Goal: Task Accomplishment & Management: Manage account settings

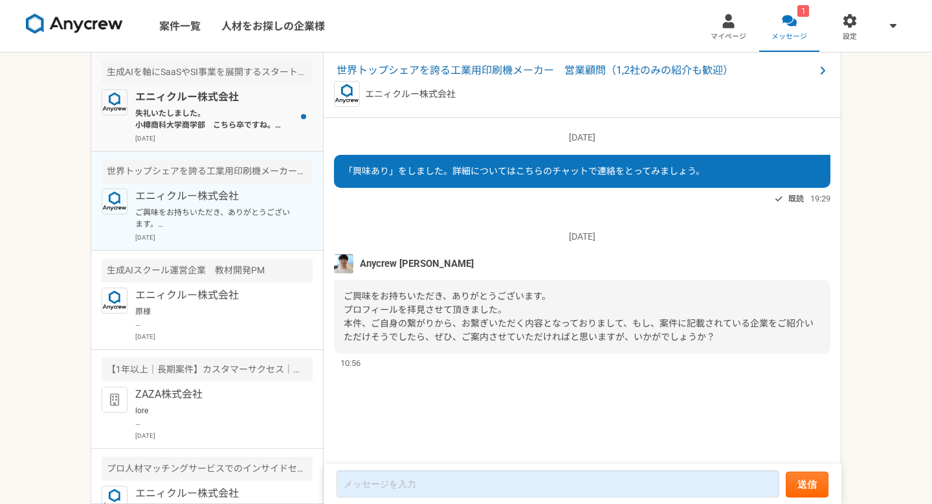
click at [174, 117] on p "失礼いたしました。 小樽商科大学商学部　こちら卒ですね。 お忙しいところご対応ありがとうございます。 よろしくお願いいたします。" at bounding box center [215, 118] width 160 height 23
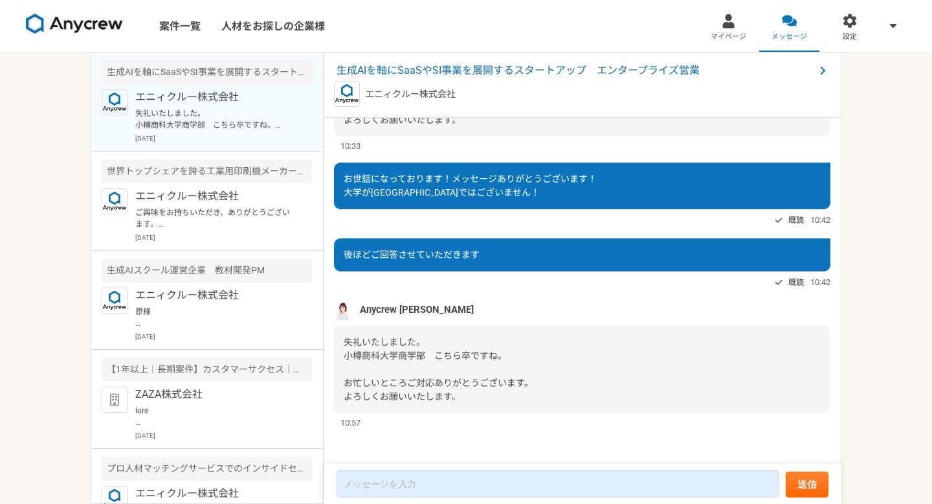
scroll to position [464, 0]
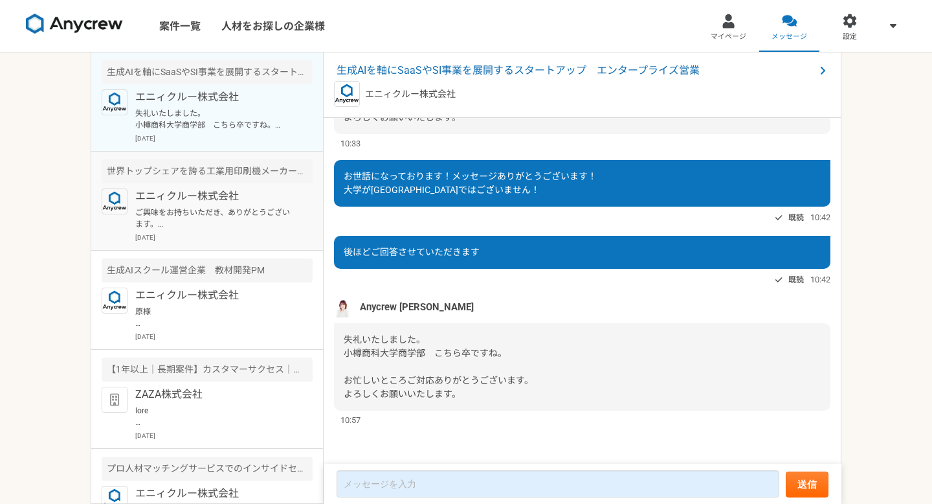
click at [172, 184] on article "世界トップシェアを誇る工業用印刷機メーカー　営業顧問（1,2社のみの紹介も歓迎） エニィクルー株式会社 ご興味をお持ちいただき、ありがとうございます。 プロフ…" at bounding box center [207, 200] width 232 height 99
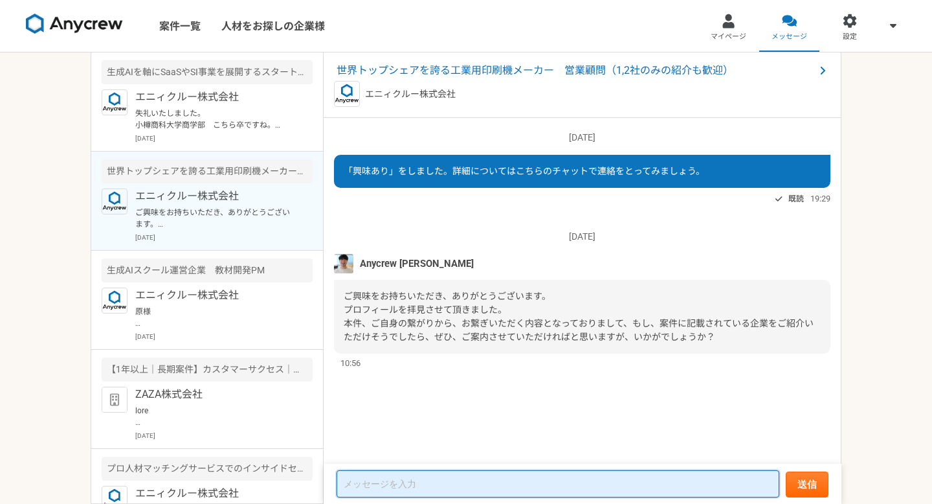
click at [428, 481] on textarea at bounding box center [558, 483] width 443 height 27
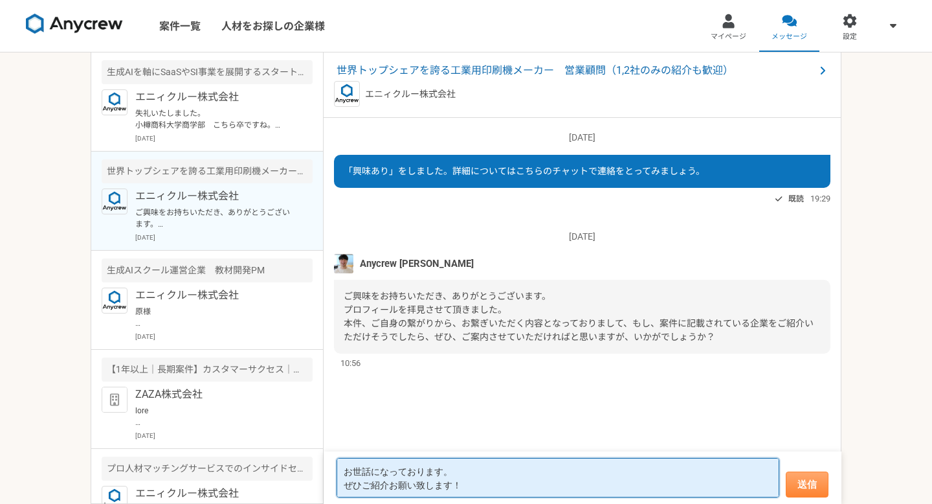
type textarea "お世話になっております。 ぜひご紹介お願い致します！"
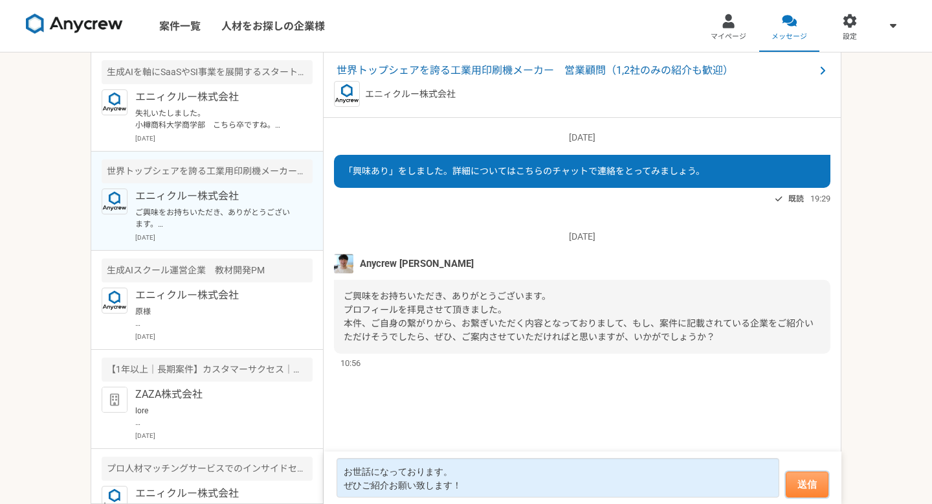
click at [811, 487] on button "送信" at bounding box center [807, 484] width 43 height 26
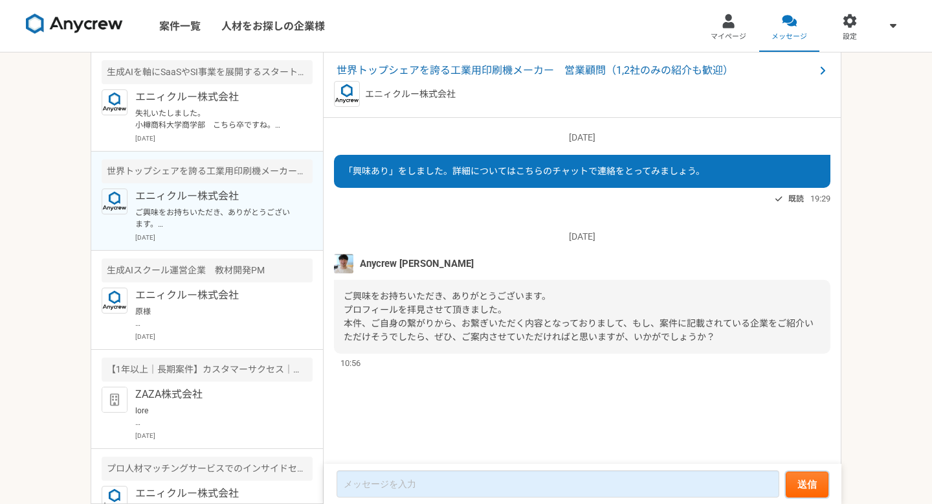
scroll to position [16, 0]
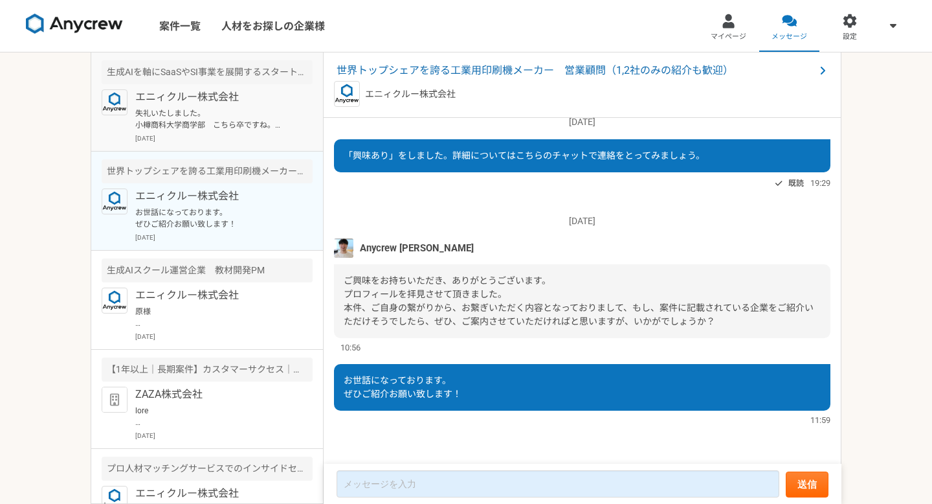
click at [200, 105] on div "エニィクルー株式会社 失礼いたしました。 小樽商科大学商学部　こちら卒ですね。 お忙しいところご対応ありがとうございます。 よろしくお願いいたします。 [DA…" at bounding box center [223, 116] width 177 height 54
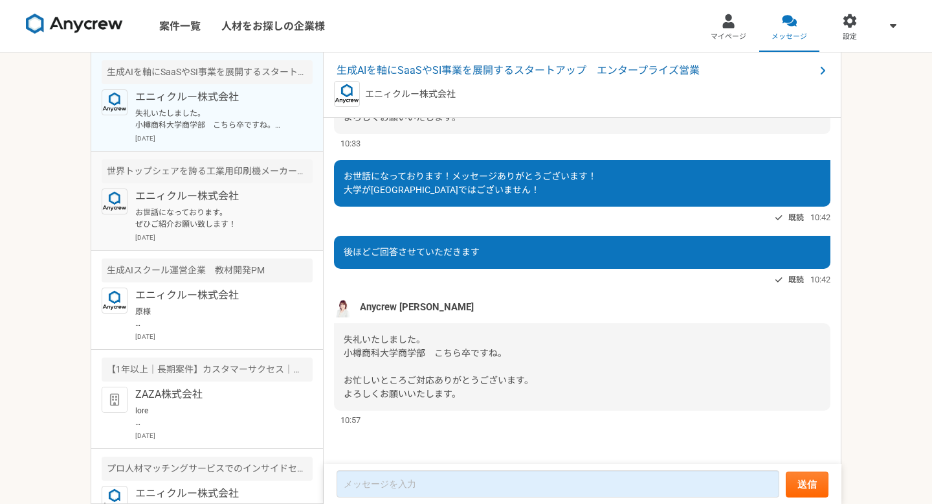
click at [179, 243] on article "世界トップシェアを誇る工業用印刷機メーカー　営業顧問（1,2社のみの紹介も歓迎） エニィクルー株式会社 お世話になっております。 ぜひご紹介お願い致します！ …" at bounding box center [207, 200] width 232 height 99
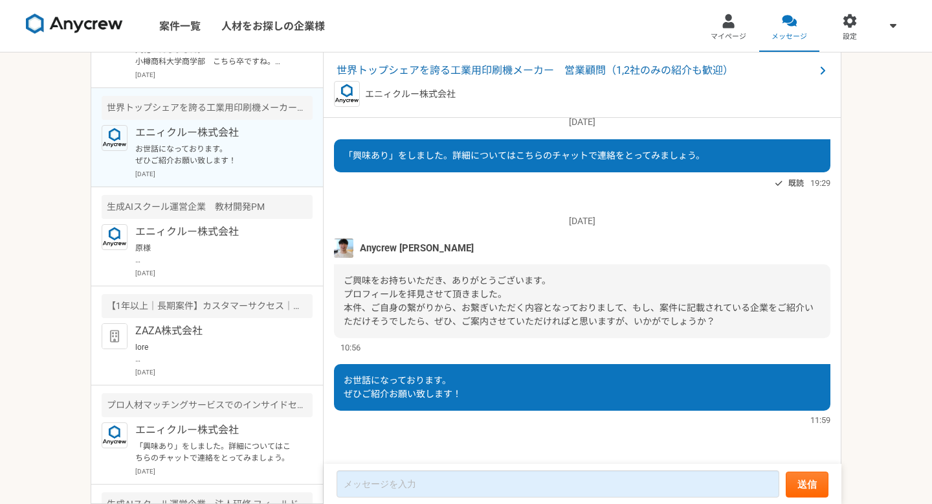
scroll to position [78, 0]
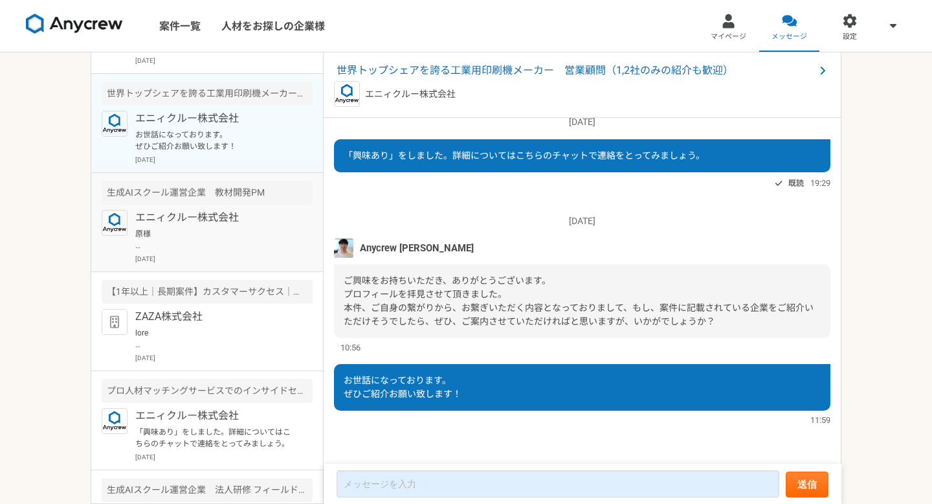
click at [180, 240] on p "原様 Anycrewの[PERSON_NAME]と申します。 案件にご興味をお持ちいただきありがとうございます。 選考を進めるにあたり、必須要件のご経験につい…" at bounding box center [215, 239] width 160 height 23
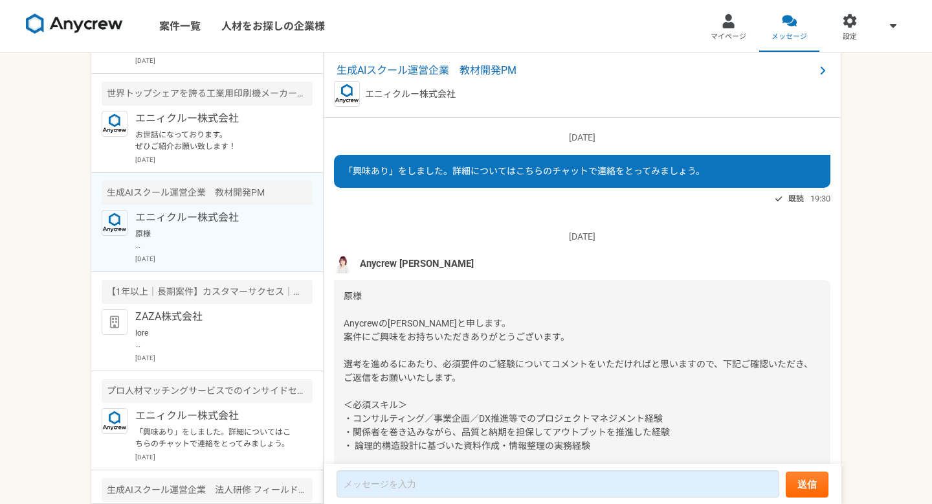
scroll to position [147, 0]
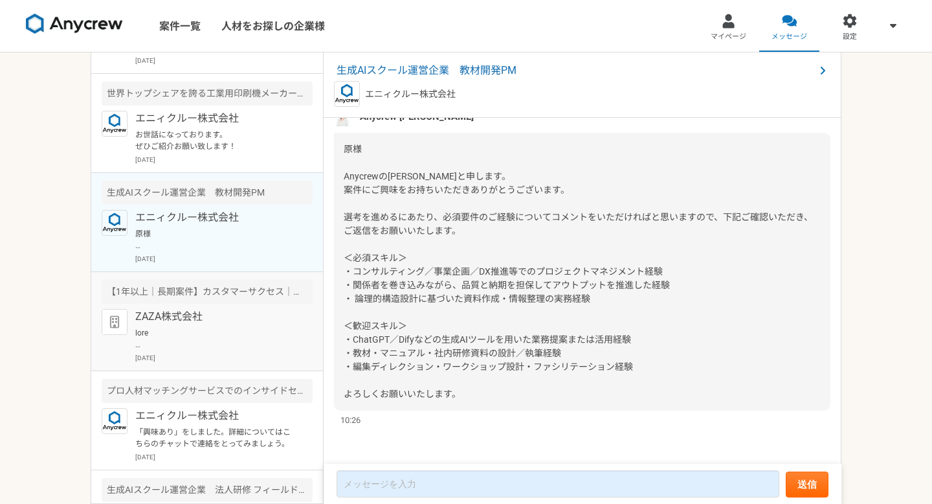
click at [182, 314] on p "ZAZA株式会社" at bounding box center [215, 317] width 160 height 16
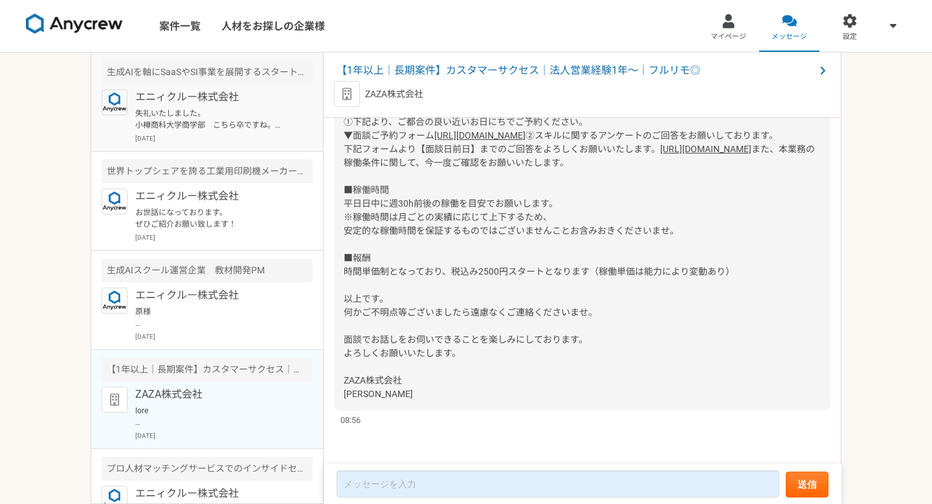
click at [227, 104] on p "エニィクルー株式会社" at bounding box center [215, 97] width 160 height 16
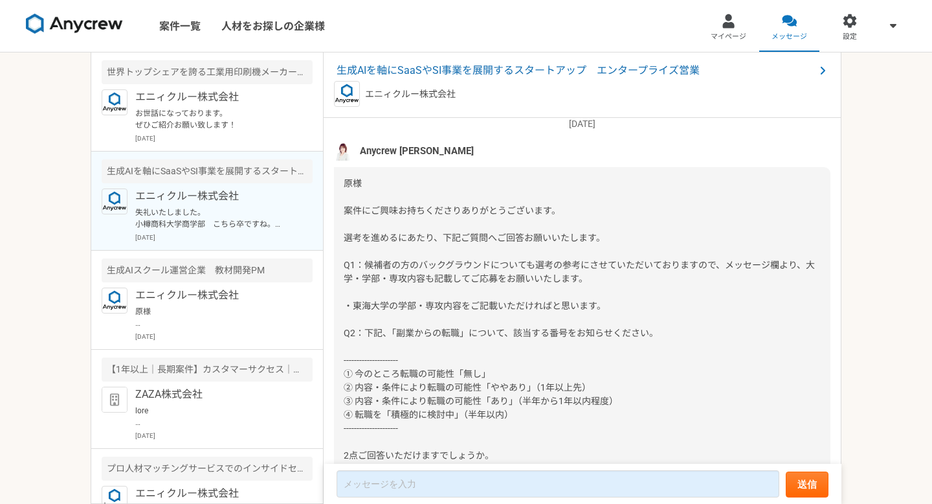
scroll to position [116, 0]
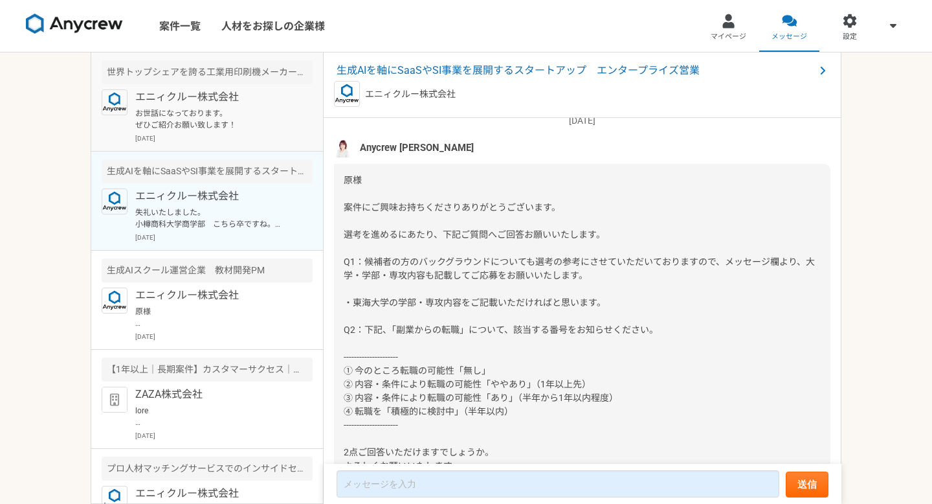
click at [223, 110] on p "お世話になっております。 ぜひご紹介お願い致します！" at bounding box center [215, 118] width 160 height 23
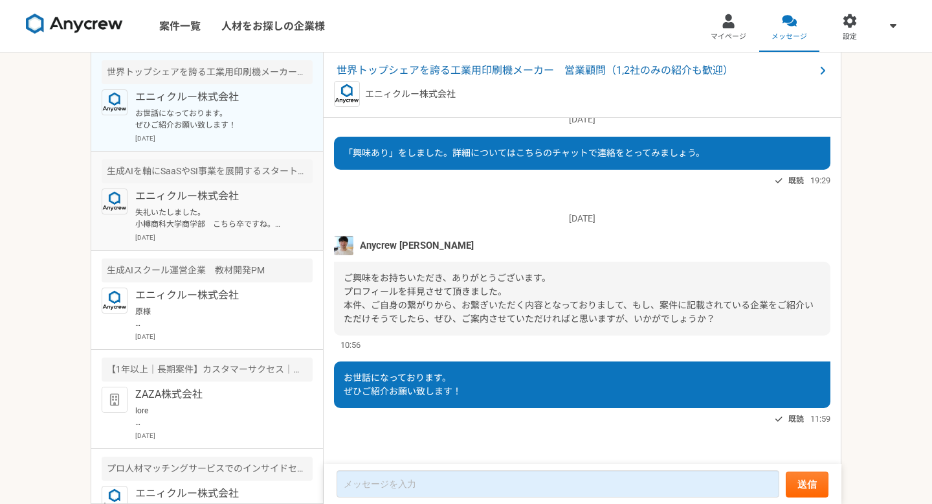
click at [196, 173] on div "生成AIを軸にSaaSやSI事業を展開するスタートアップ　エンタープライズ営業" at bounding box center [207, 171] width 211 height 24
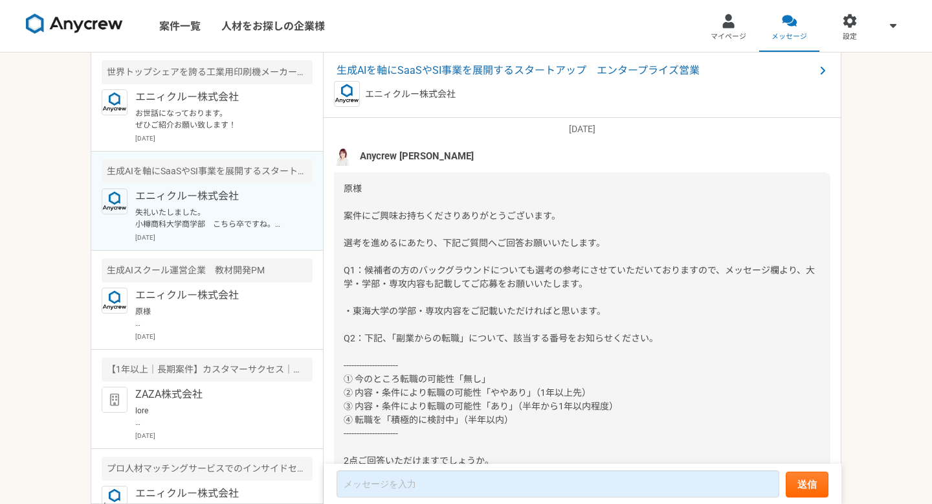
scroll to position [140, 0]
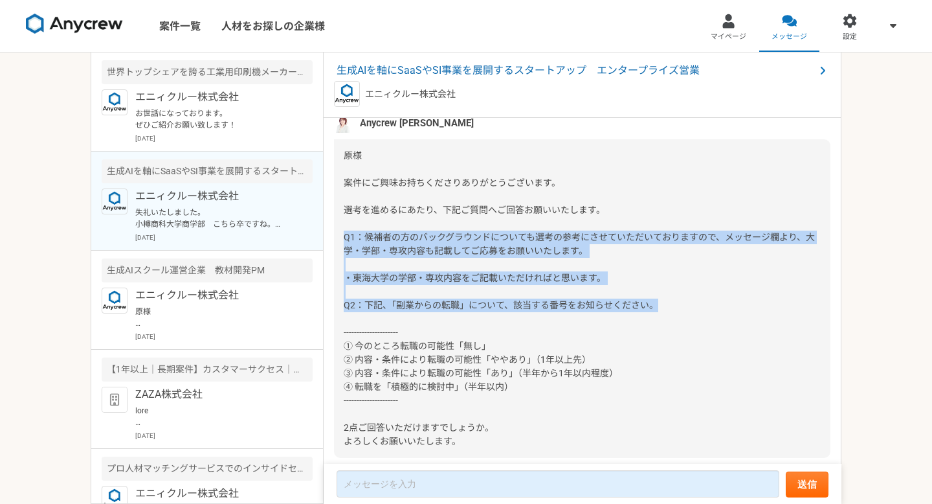
drag, startPoint x: 339, startPoint y: 236, endPoint x: 669, endPoint y: 308, distance: 337.2
click at [670, 307] on div at bounding box center [582, 298] width 496 height 318
copy span "Q1：候補者の方のバックグラウンドについても選考の参考にさせていただいておりますので、メッセージ欄より、大学・学部・専攻内容も記載してご応募をお願いいたします…"
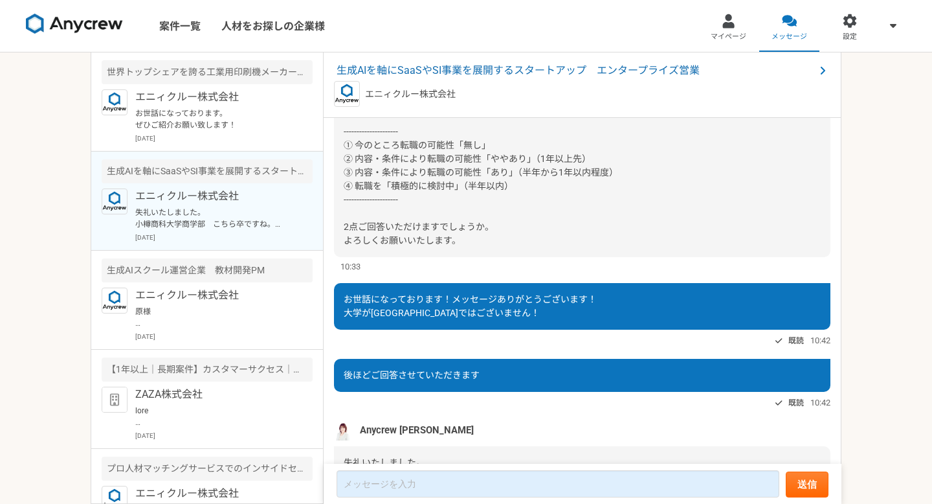
scroll to position [464, 0]
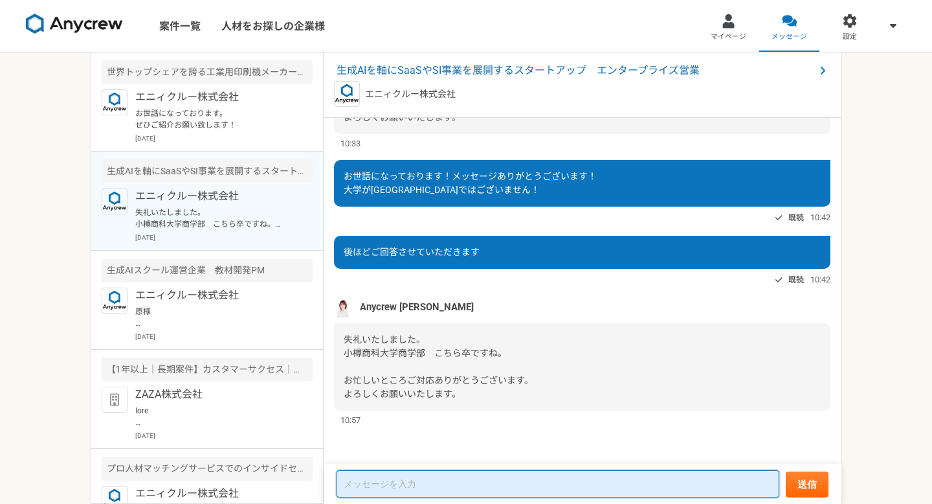
click at [385, 476] on textarea at bounding box center [558, 483] width 443 height 27
paste textarea "Q1：候補者の方のバックグラウンドについても選考の参考にさせていただいておりますので、メッセージ欄より、大学・学部・専攻内容も記載してご応募をお願いいたします…"
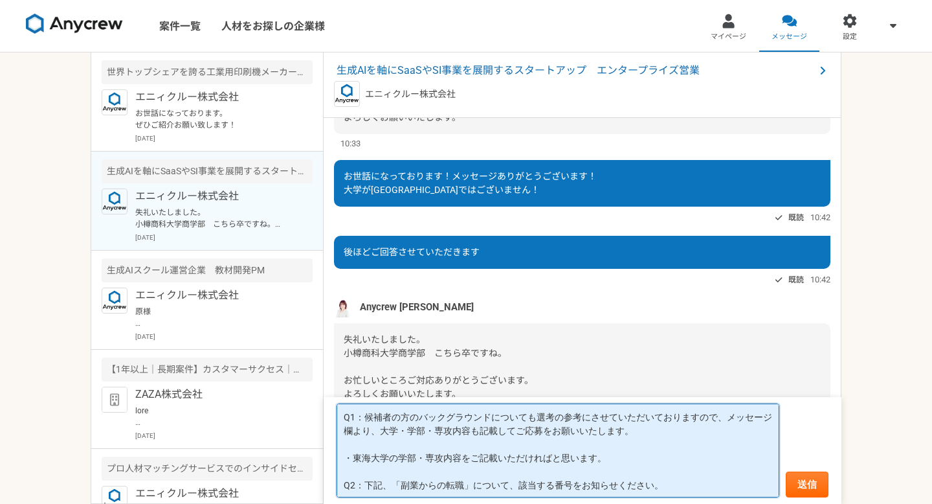
drag, startPoint x: 616, startPoint y: 466, endPoint x: 326, endPoint y: 456, distance: 290.1
click at [326, 456] on form "Q1：候補者の方のバックグラウンドについても選考の参考にさせていただいておりますので、メッセージ欄より、大学・学部・専攻内容も記載してご応募をお願いいたします…" at bounding box center [583, 450] width 518 height 107
click at [674, 485] on textarea "Q1：候補者の方のバックグラウンドについても選考の参考にさせていただいておりますので、メッセージ欄より、大学・学部・専攻内容も記載してご応募をお願いいたします…" at bounding box center [558, 450] width 443 height 94
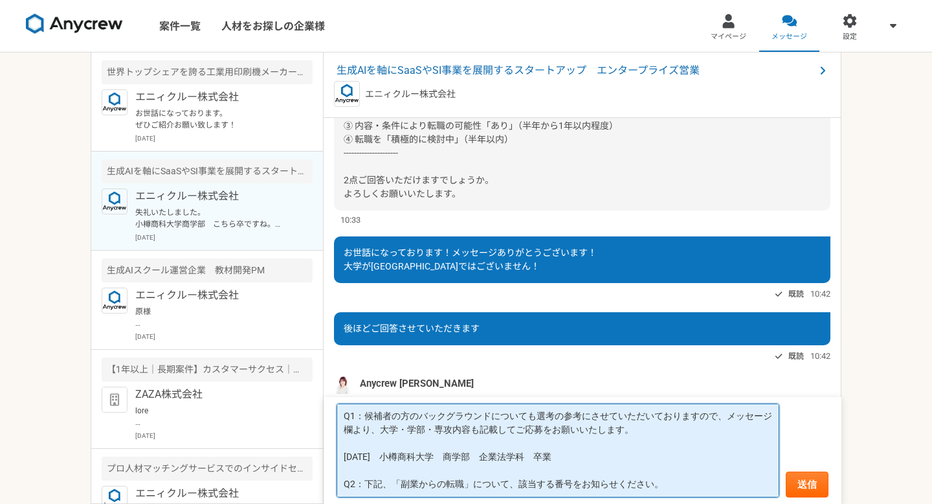
scroll to position [249, 0]
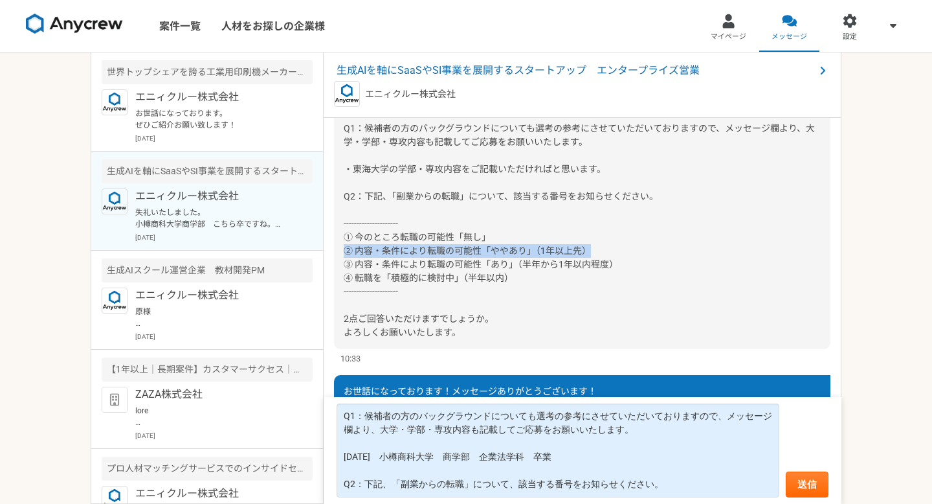
drag, startPoint x: 604, startPoint y: 249, endPoint x: 339, endPoint y: 250, distance: 265.4
click at [339, 249] on div at bounding box center [582, 189] width 496 height 318
click at [487, 236] on span at bounding box center [579, 189] width 471 height 296
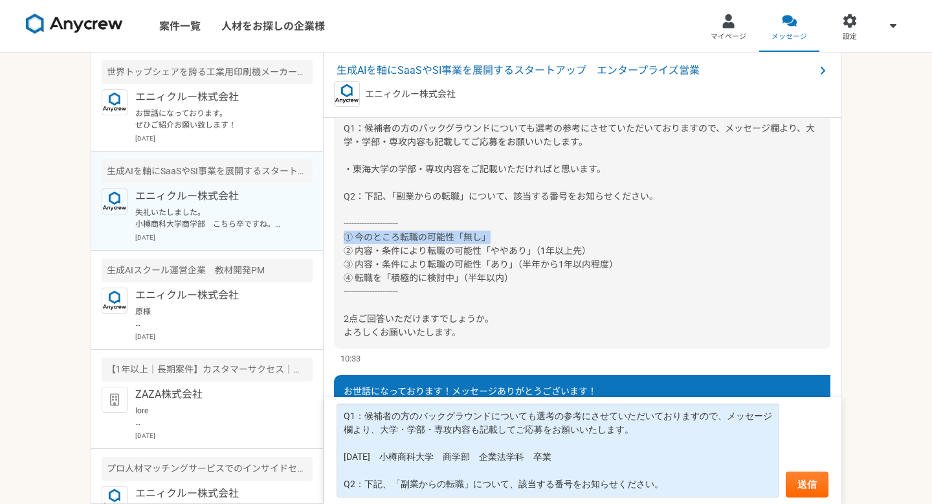
drag, startPoint x: 499, startPoint y: 235, endPoint x: 341, endPoint y: 239, distance: 158.0
click at [341, 239] on div at bounding box center [582, 189] width 496 height 318
copy span "① 今のところ転職の可能性「無し」"
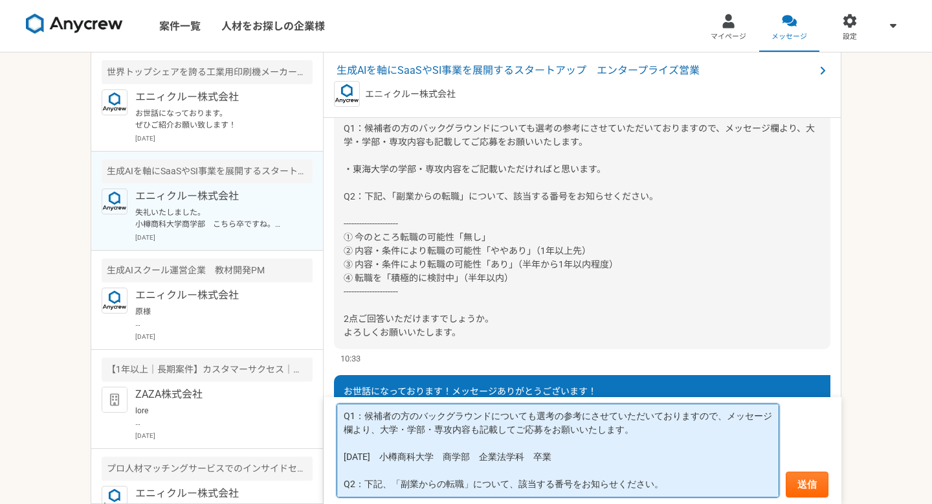
click at [692, 488] on textarea "Q1：候補者の方のバックグラウンドについても選考の参考にさせていただいておりますので、メッセージ欄より、大学・学部・専攻内容も記載してご応募をお願いいたします…" at bounding box center [558, 450] width 443 height 94
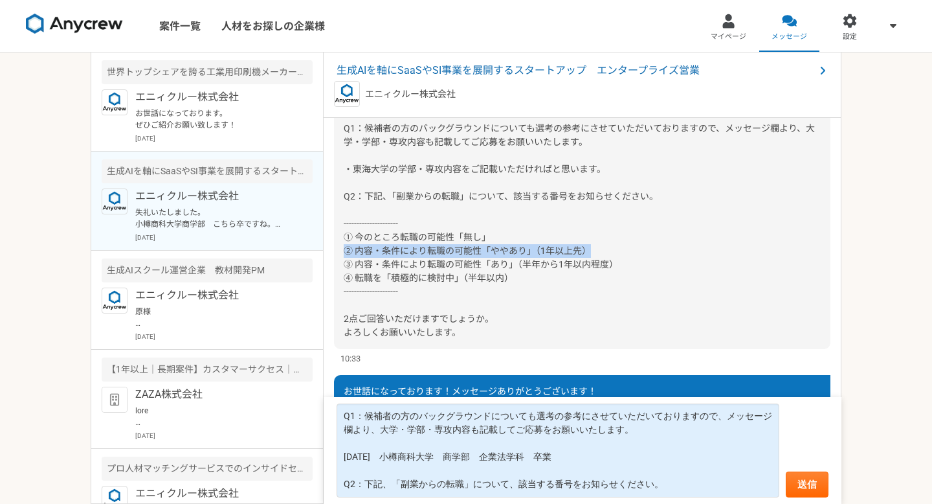
drag, startPoint x: 603, startPoint y: 249, endPoint x: 346, endPoint y: 250, distance: 257.6
click at [345, 249] on div at bounding box center [582, 189] width 496 height 318
copy span "② 内容・条件により転職の可能性「ややあり」（1年以上先）"
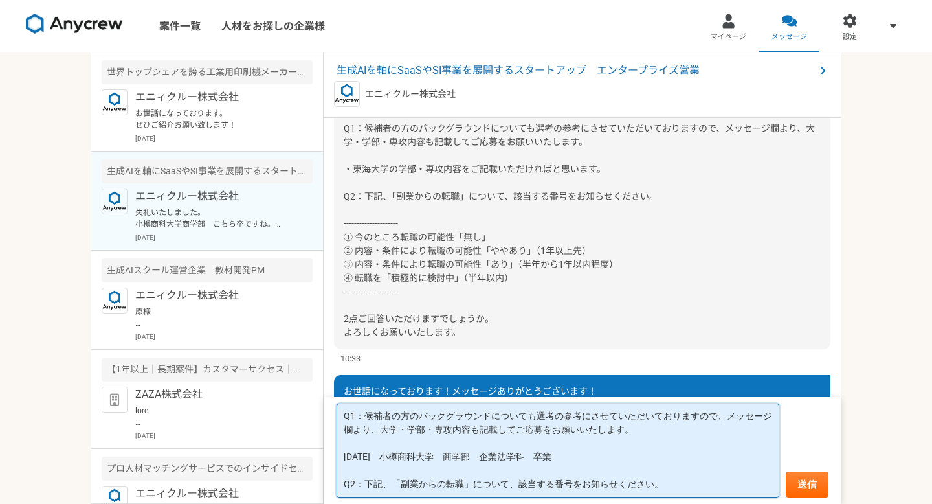
click at [673, 487] on textarea "Q1：候補者の方のバックグラウンドについても選考の参考にさせていただいておりますので、メッセージ欄より、大学・学部・専攻内容も記載してご応募をお願いいたします…" at bounding box center [558, 450] width 443 height 94
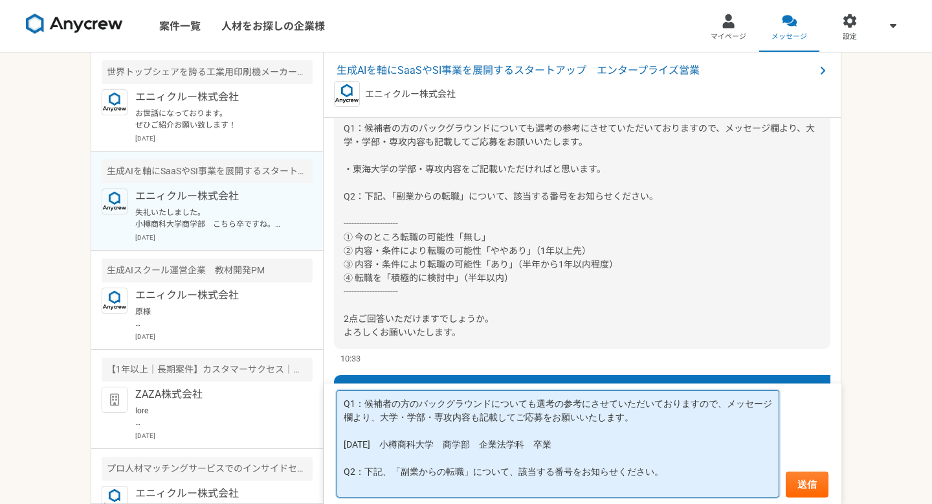
paste textarea "② 内容・条件により転職の可能性「ややあり」（1年以上先）"
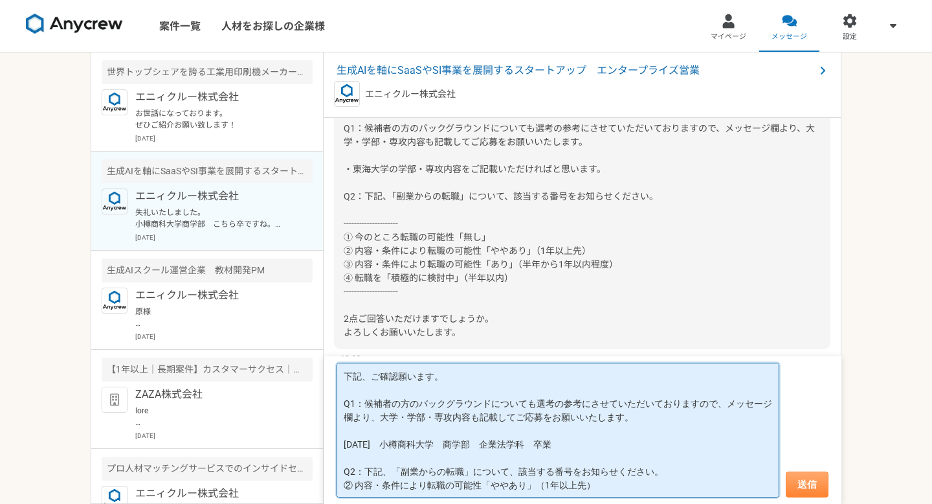
type textarea "下記、ご確認願います。 Q1：候補者の方のバックグラウンドについても選考の参考にさせていただいておりますので、メッセージ欄より、大学・学部・専攻内容も記載して…"
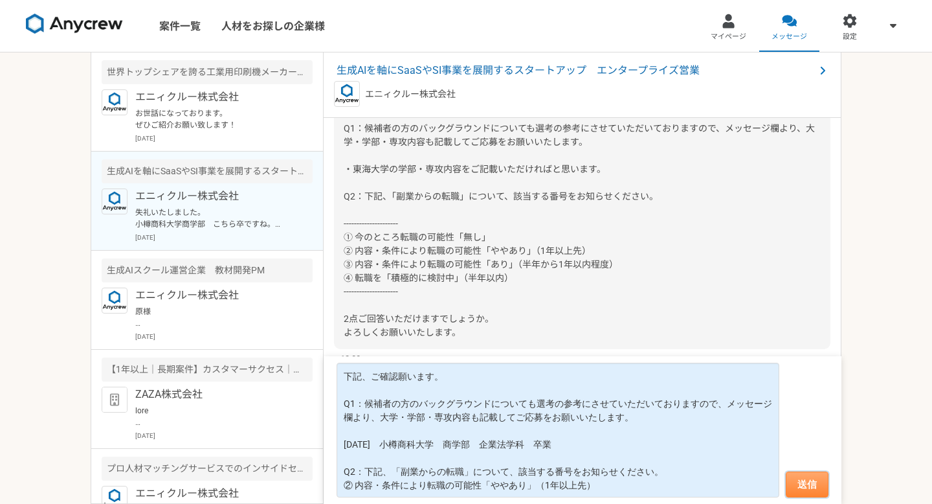
click at [809, 488] on button "送信" at bounding box center [807, 484] width 43 height 26
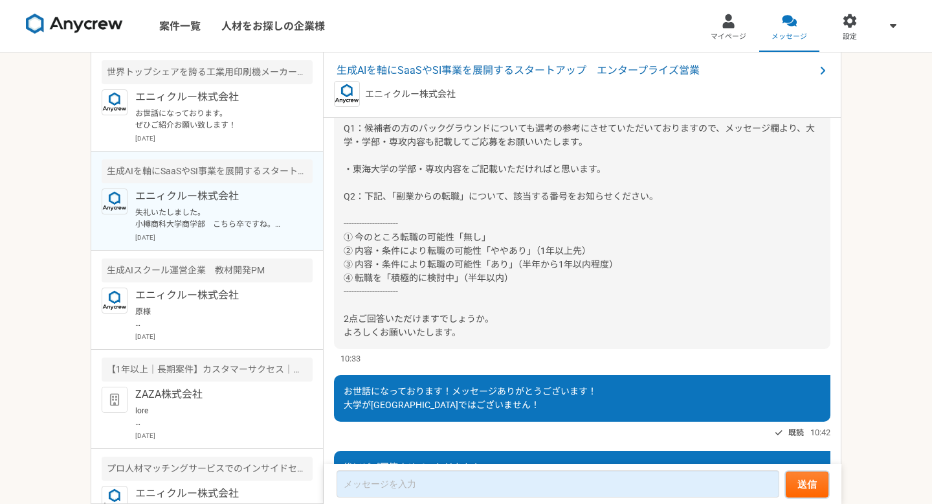
scroll to position [632, 0]
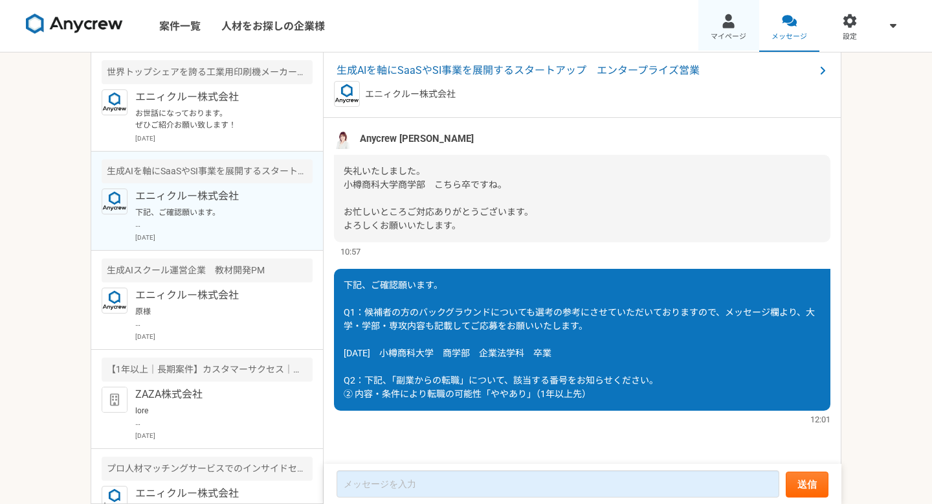
click at [704, 21] on link "マイページ" at bounding box center [728, 26] width 61 height 52
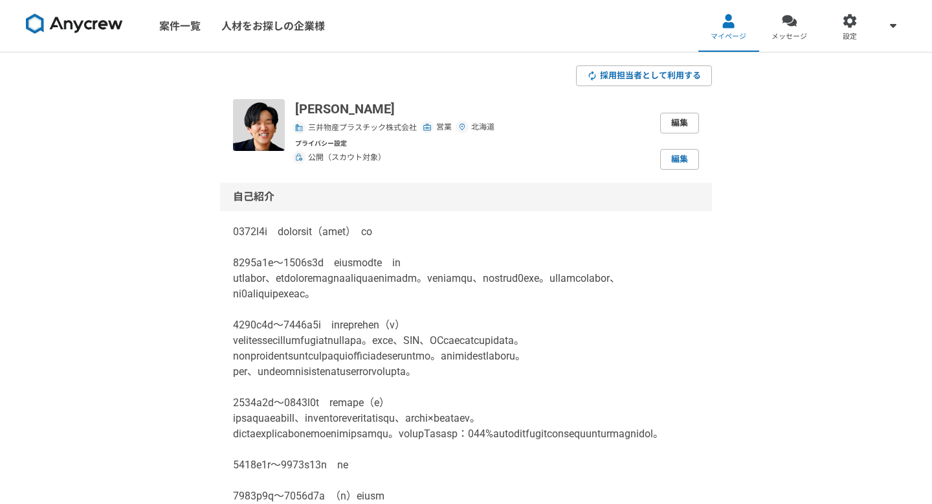
click at [674, 125] on link "編集" at bounding box center [679, 123] width 39 height 21
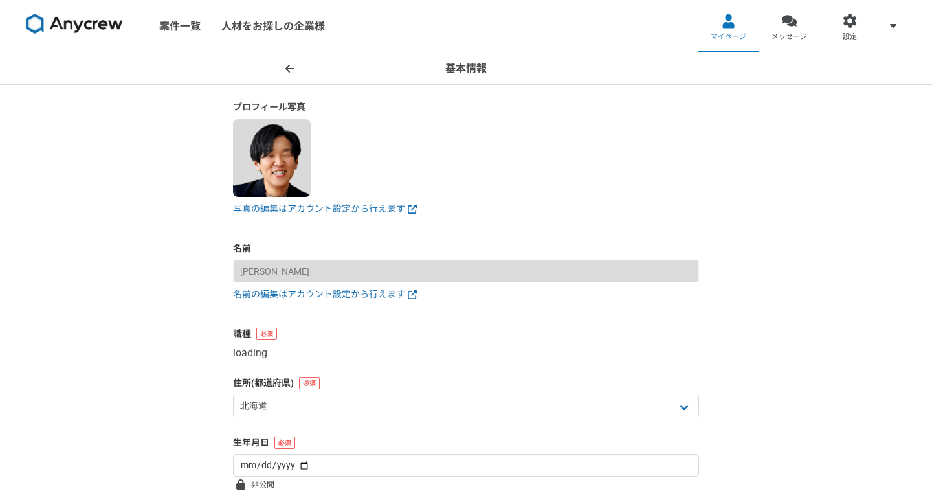
select select "4"
click at [289, 69] on icon at bounding box center [289, 68] width 9 height 10
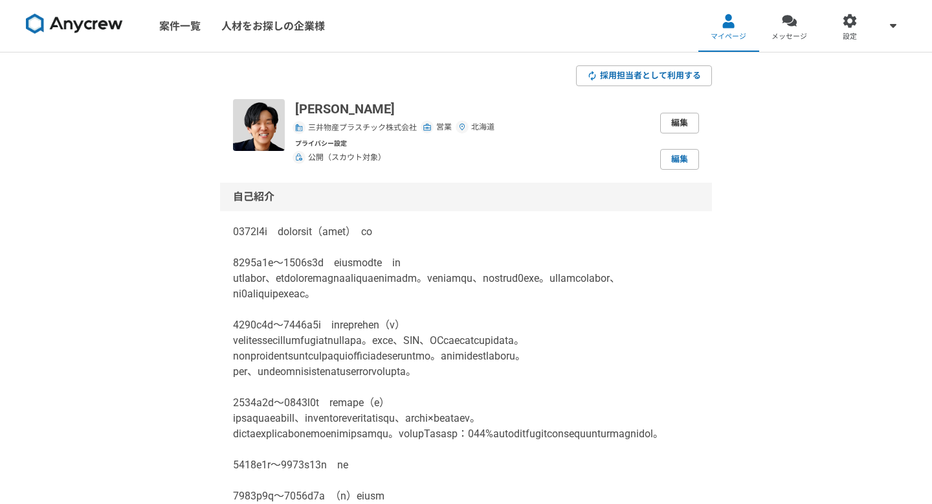
click at [685, 128] on link "編集" at bounding box center [679, 123] width 39 height 21
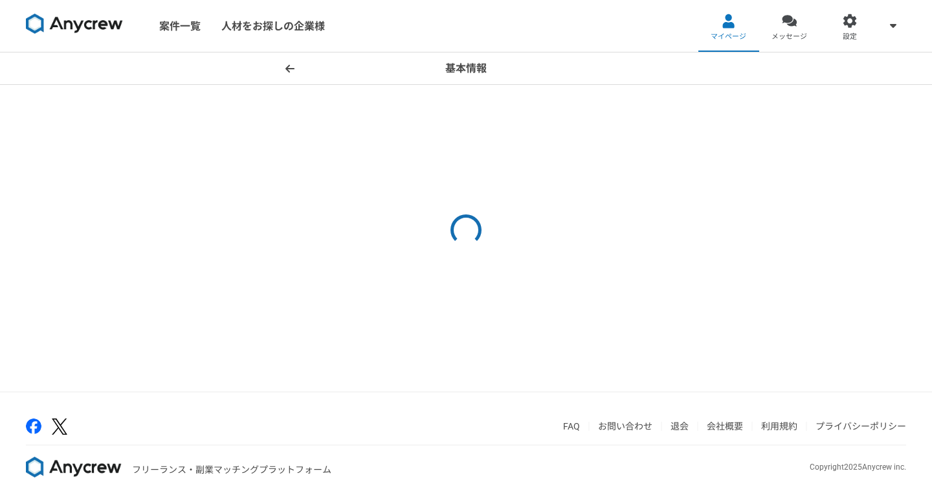
select select "4"
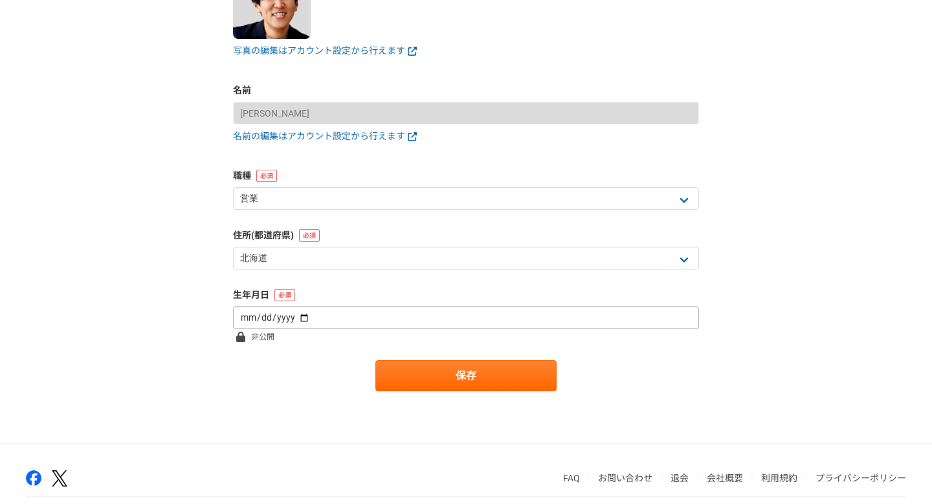
scroll to position [210, 0]
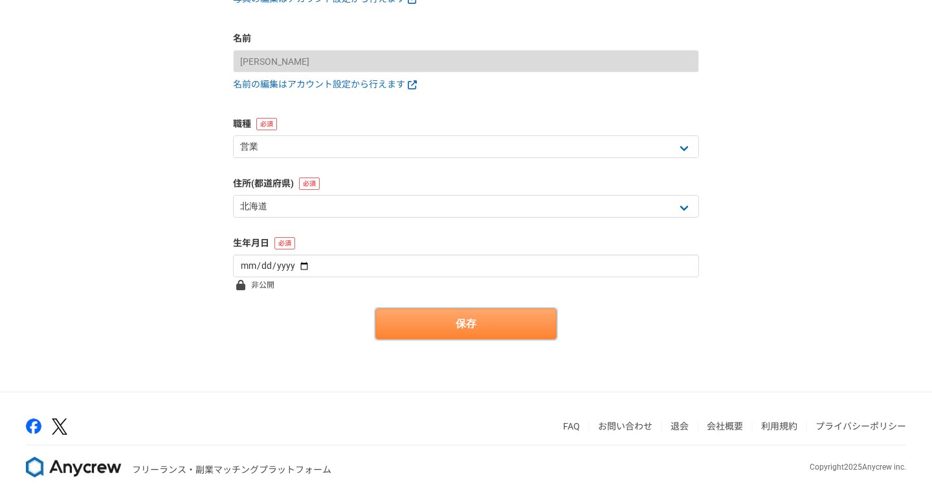
click at [465, 332] on button "保存" at bounding box center [465, 323] width 181 height 31
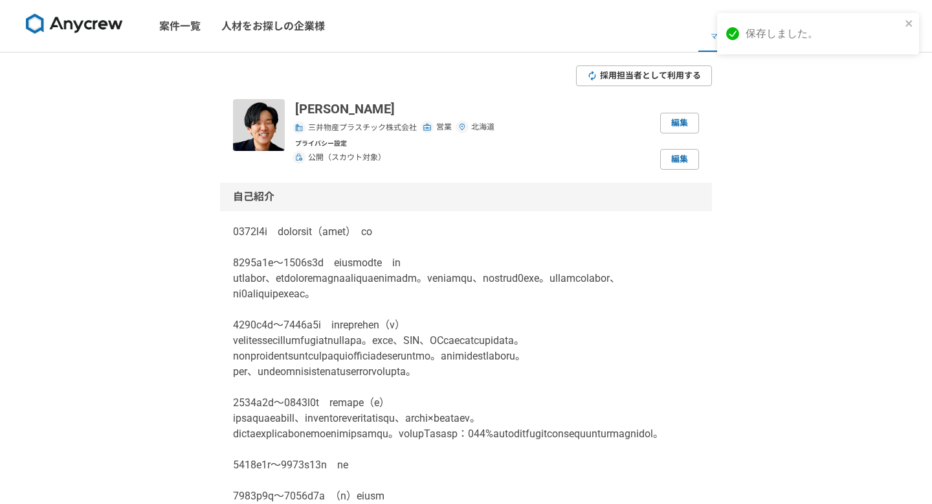
click at [667, 72] on span "採用担当者として利用する" at bounding box center [650, 75] width 101 height 12
click at [351, 123] on span "三井物産プラスチック株式会社" at bounding box center [362, 128] width 109 height 12
click at [288, 125] on div "[PERSON_NAME] 三井物産プラスチック株式会社 営業 北海道 編集 プライバシー設定 公開（スカウト対象） 編集" at bounding box center [466, 134] width 466 height 71
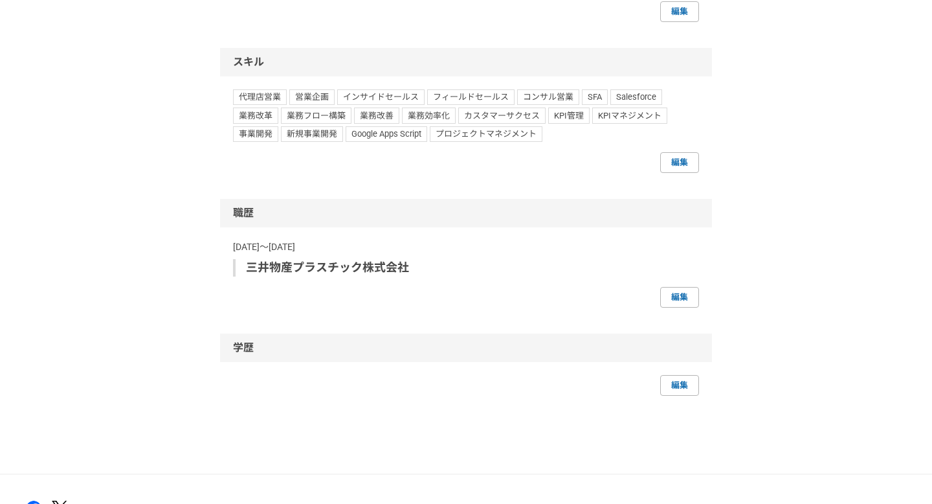
scroll to position [1133, 0]
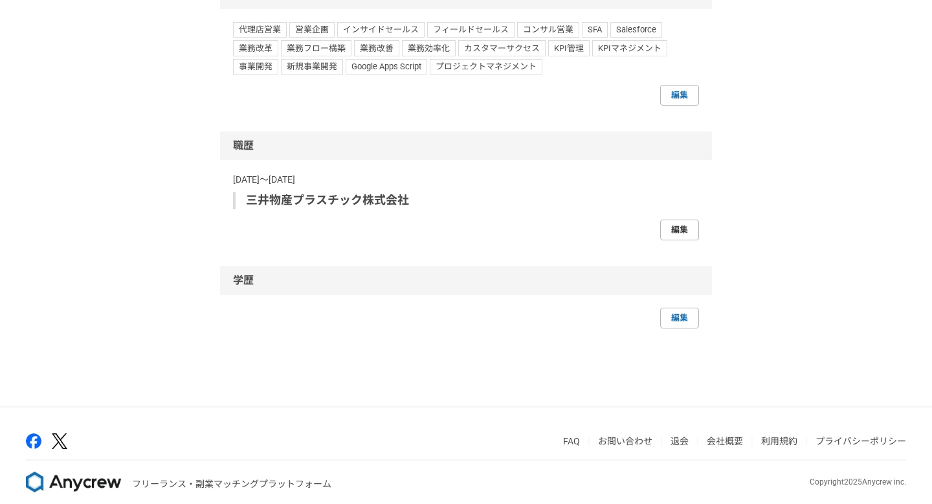
click at [675, 240] on link "編集" at bounding box center [679, 229] width 39 height 21
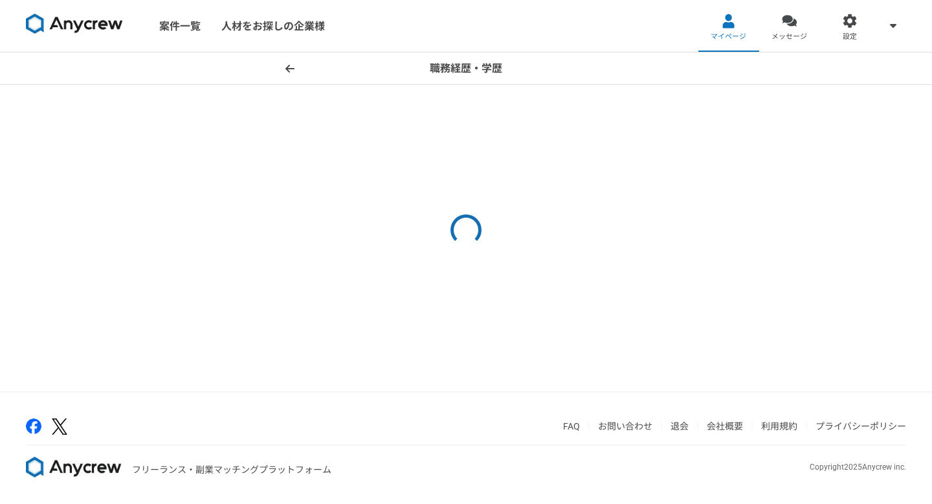
select select "2018"
select select "2021"
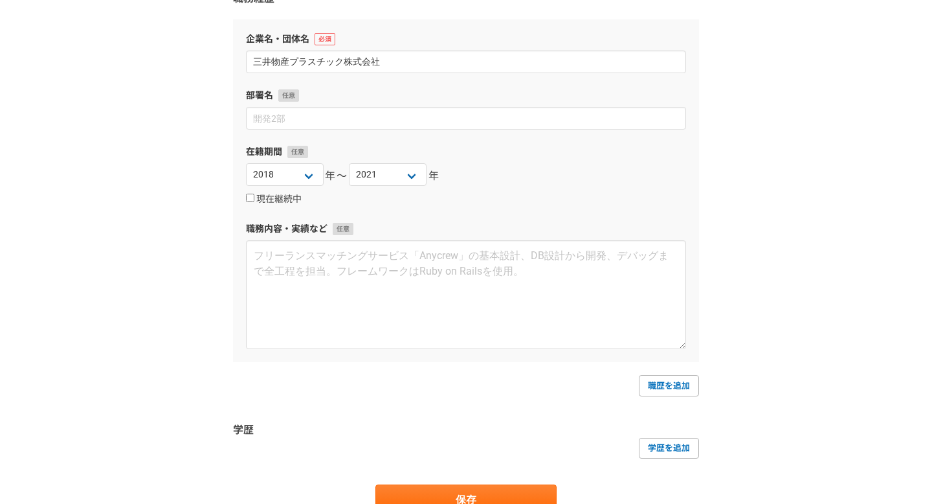
scroll to position [150, 0]
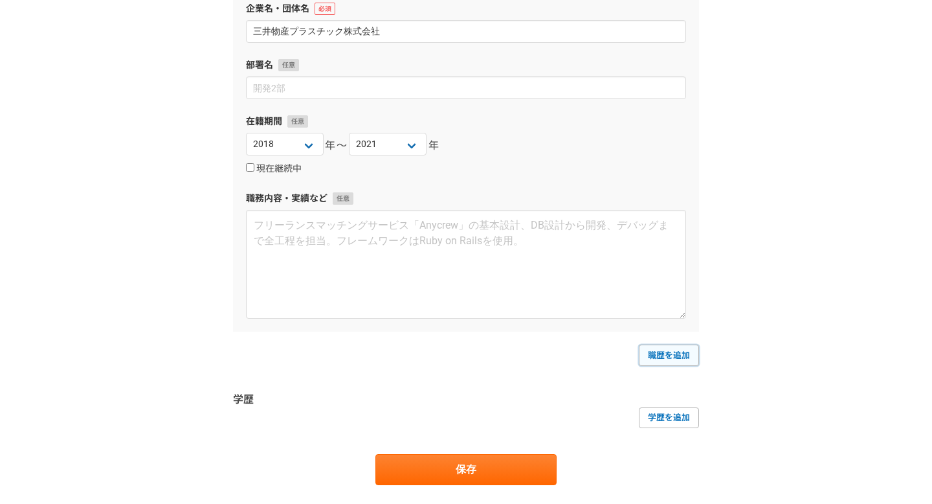
click at [643, 354] on link "職歴を追加" at bounding box center [669, 354] width 60 height 21
select select
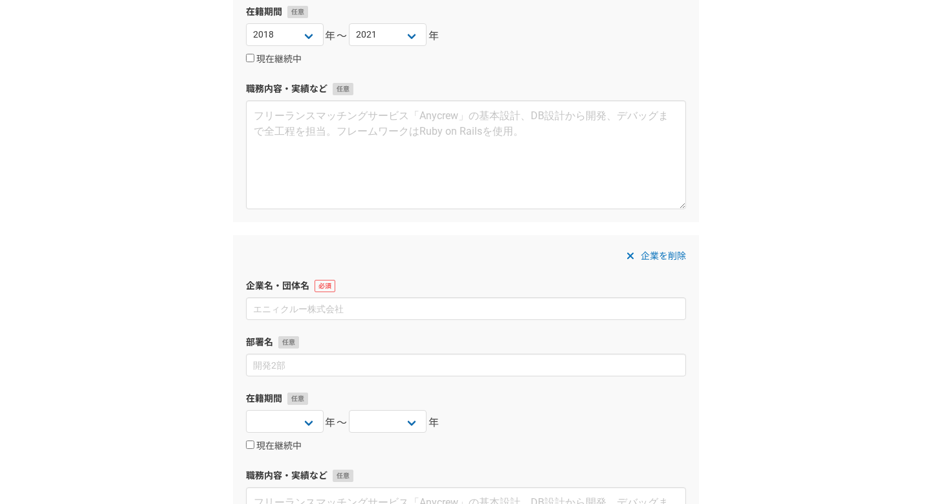
scroll to position [372, 0]
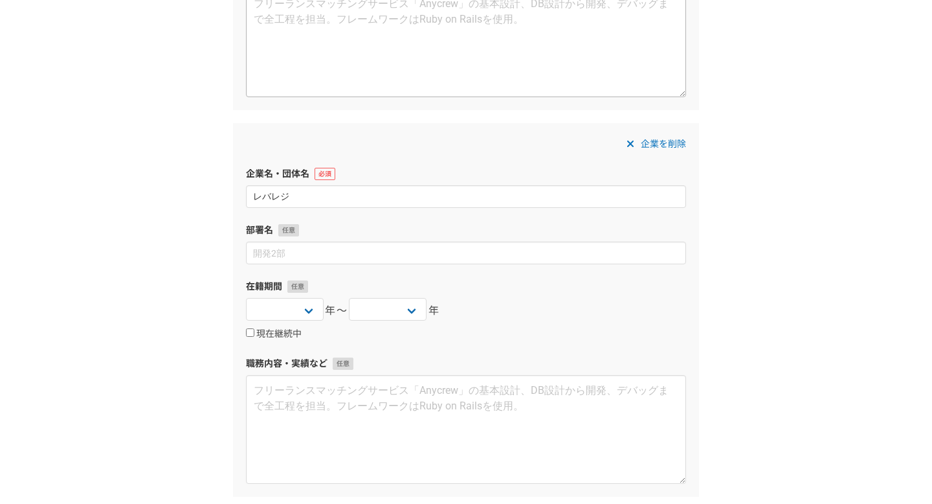
type input "レバレジ"
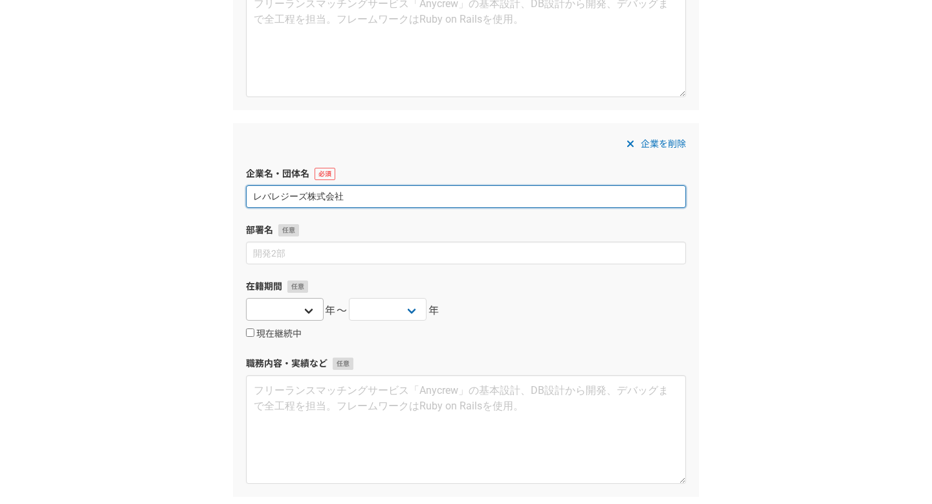
type input "レバレジーズ株式会社"
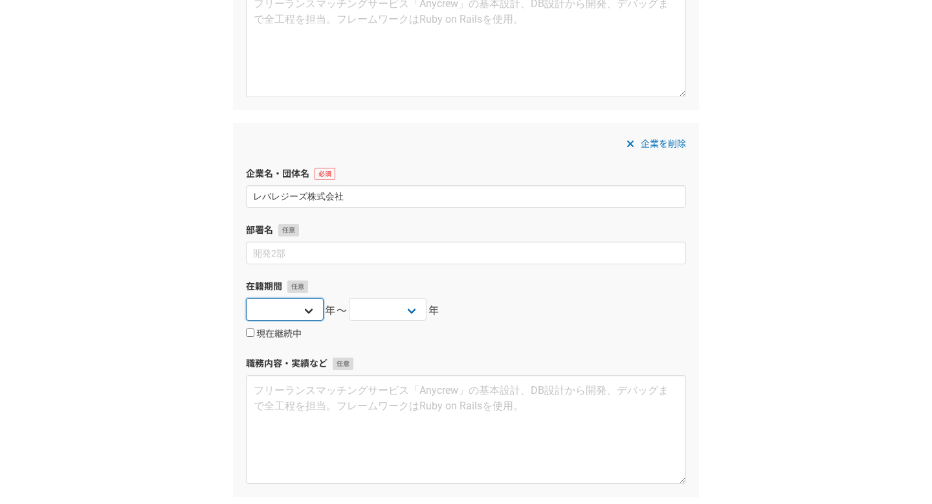
click at [302, 302] on select "[DATE] [DATE] [DATE] [DATE] [DATE] [DATE] [DATE] [DATE] [DATE] [DATE] [DATE] [D…" at bounding box center [285, 309] width 78 height 23
select select "2021"
click at [246, 298] on select "[DATE] [DATE] [DATE] [DATE] [DATE] [DATE] [DATE] [DATE] [DATE] [DATE] [DATE] [D…" at bounding box center [285, 309] width 78 height 23
click at [359, 319] on select "[DATE] [DATE] [DATE] [DATE] [DATE] [DATE] [DATE] [DATE] [DATE] [DATE] [DATE] [D…" at bounding box center [388, 309] width 78 height 23
select select "2021"
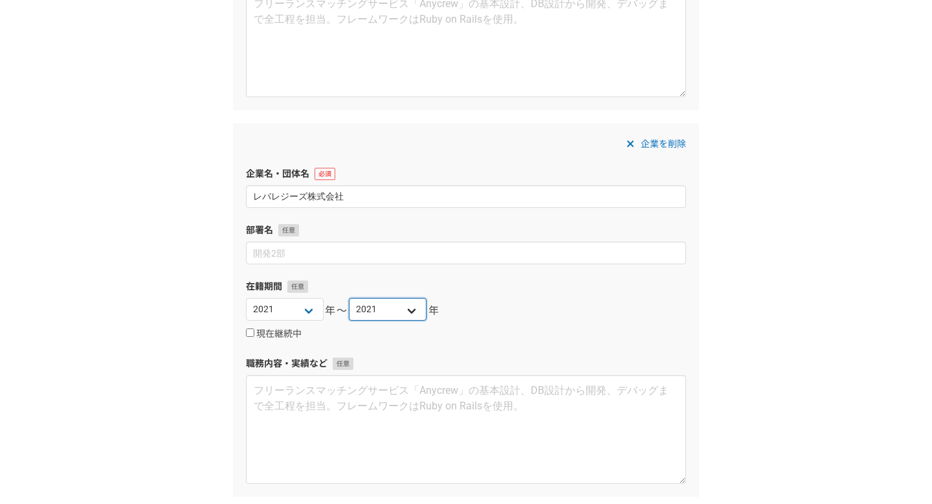
click at [349, 298] on select "[DATE] [DATE] [DATE] [DATE] [DATE] [DATE] [DATE] [DATE] [DATE] [DATE] [DATE] [D…" at bounding box center [388, 309] width 78 height 23
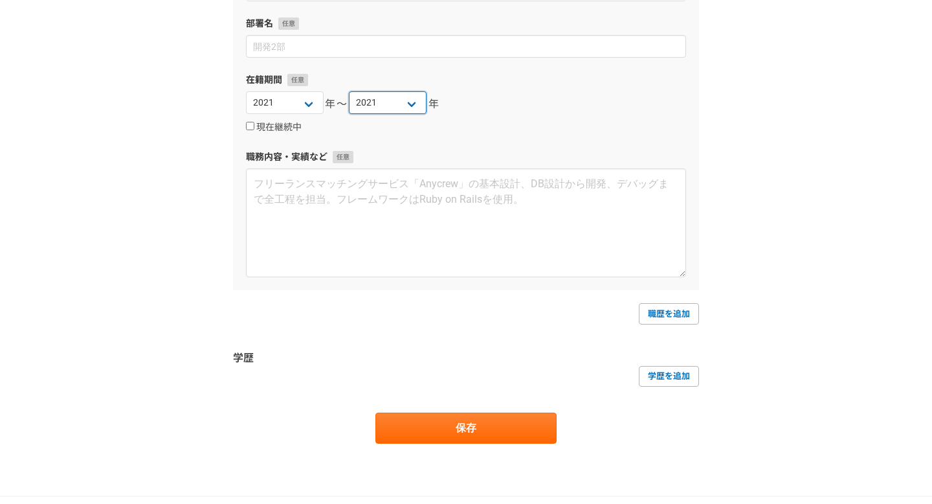
scroll to position [676, 0]
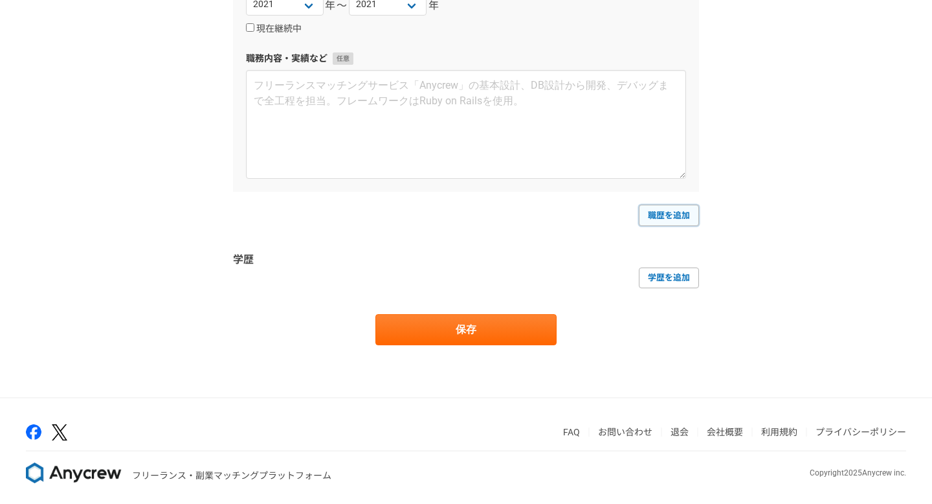
click at [679, 224] on link "職歴を追加" at bounding box center [669, 215] width 60 height 21
select select
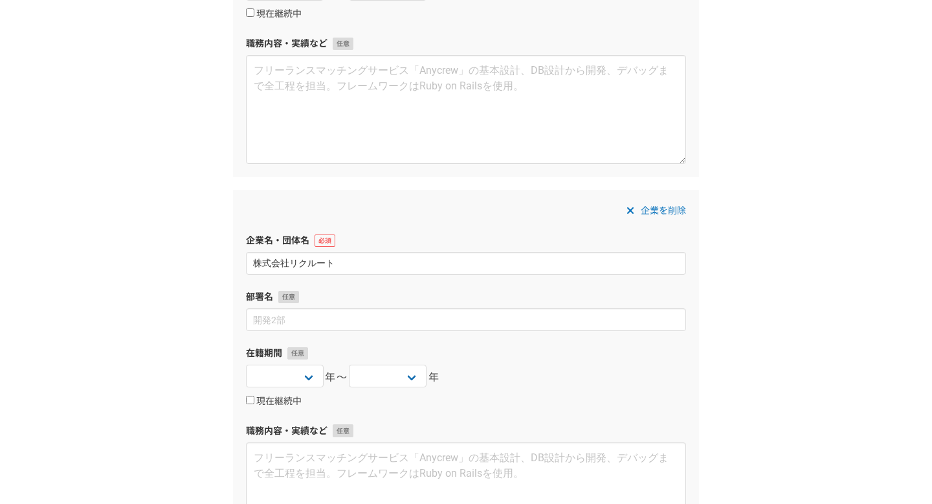
scroll to position [703, 0]
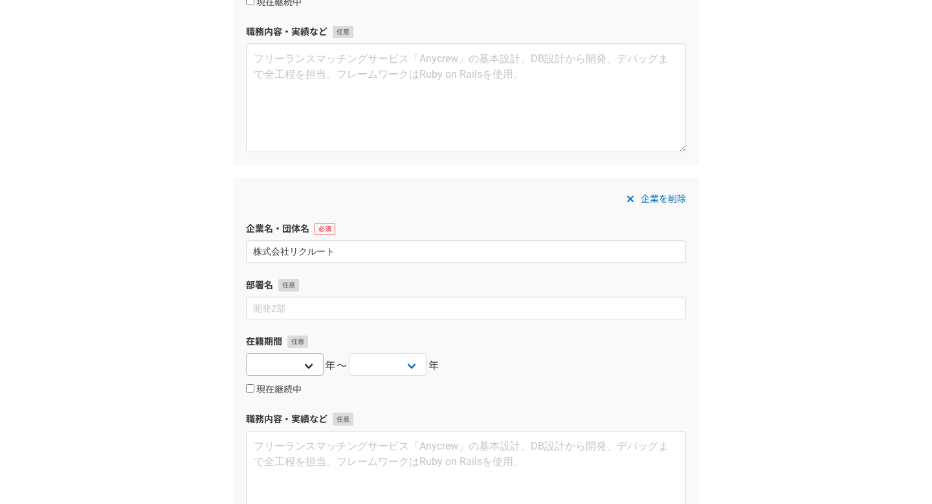
type input "株式会社リクルート"
click at [291, 368] on select "[DATE] [DATE] [DATE] [DATE] [DATE] [DATE] [DATE] [DATE] [DATE] [DATE] [DATE] [D…" at bounding box center [285, 364] width 78 height 23
select select "2021"
click at [246, 353] on select "[DATE] [DATE] [DATE] [DATE] [DATE] [DATE] [DATE] [DATE] [DATE] [DATE] [DATE] [D…" at bounding box center [285, 364] width 78 height 23
click at [375, 367] on select "[DATE] [DATE] [DATE] [DATE] [DATE] [DATE] [DATE] [DATE] [DATE] [DATE] [DATE] [D…" at bounding box center [388, 364] width 78 height 23
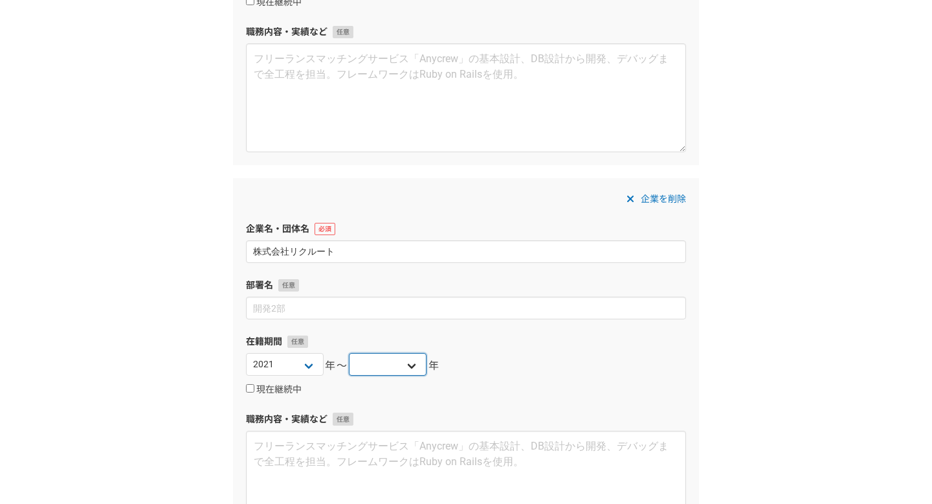
select select "2024"
click at [349, 353] on select "[DATE] [DATE] [DATE] [DATE] [DATE] [DATE] [DATE] [DATE] [DATE] [DATE] [DATE] [D…" at bounding box center [388, 364] width 78 height 23
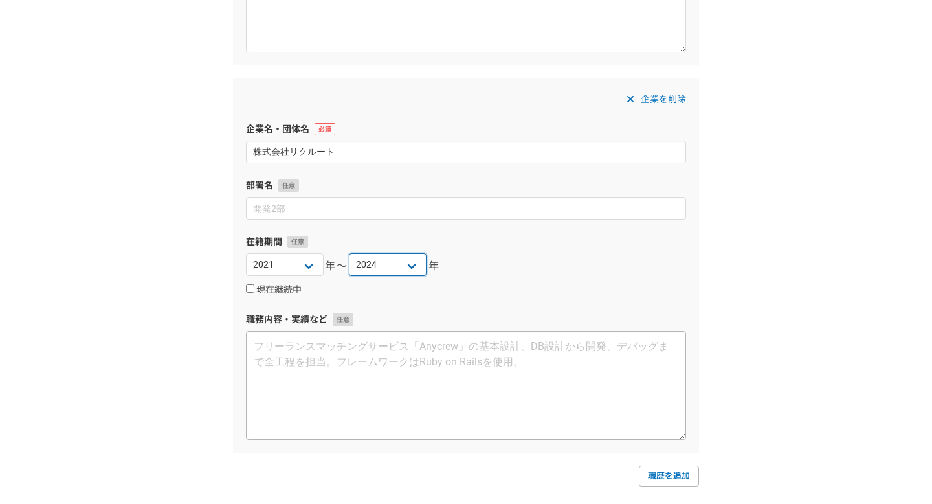
scroll to position [825, 0]
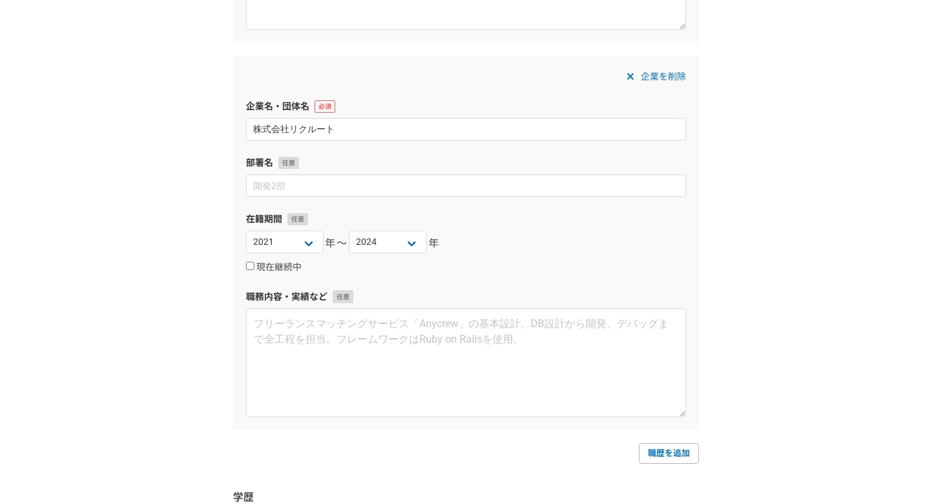
click at [285, 228] on div "在籍期間 [DATE] [DATE] [DATE] [DATE] [DATE] [DATE] [DATE] [DATE] [DATE] [DATE] [DAT…" at bounding box center [466, 242] width 440 height 61
click at [285, 239] on select "[DATE] [DATE] [DATE] [DATE] [DATE] [DATE] [DATE] [DATE] [DATE] [DATE] [DATE] [D…" at bounding box center [285, 241] width 78 height 23
select select "2022"
click at [246, 230] on select "[DATE] [DATE] [DATE] [DATE] [DATE] [DATE] [DATE] [DATE] [DATE] [DATE] [DATE] [D…" at bounding box center [285, 241] width 78 height 23
click at [671, 450] on link "職歴を追加" at bounding box center [669, 453] width 60 height 21
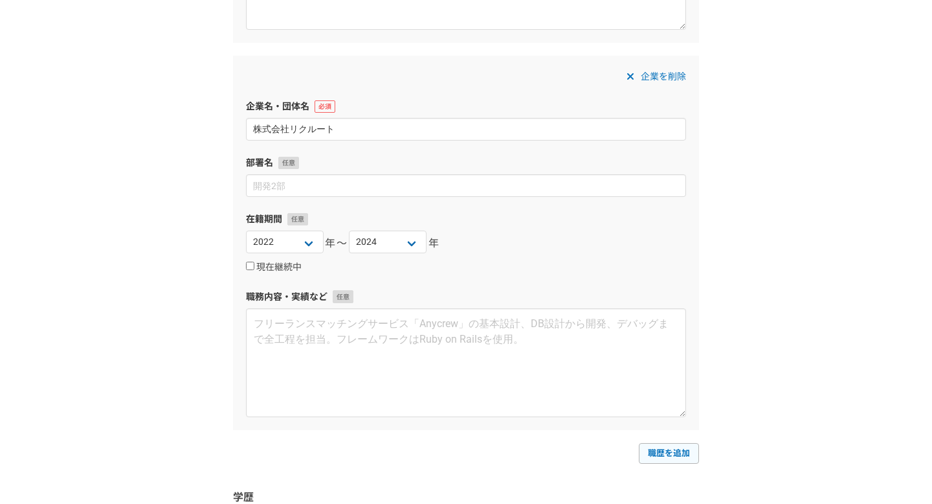
select select
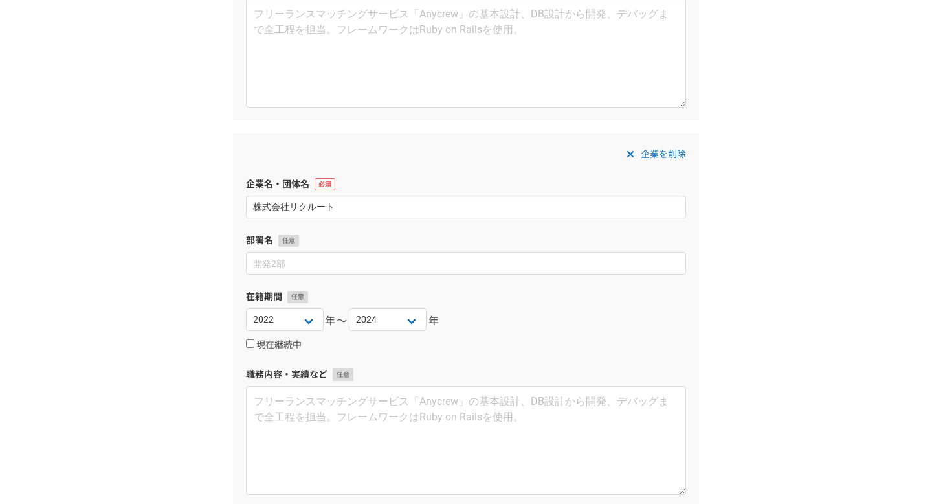
scroll to position [1058, 0]
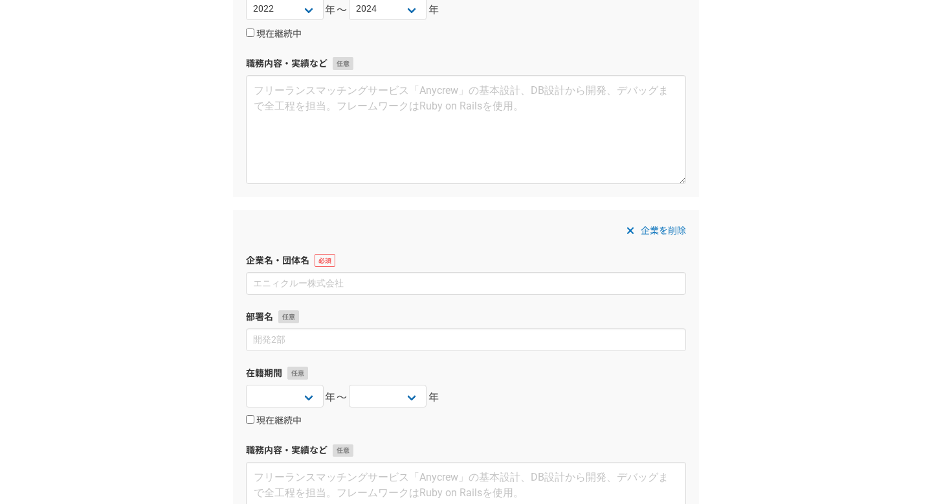
click at [369, 256] on label "企業名・団体名" at bounding box center [466, 261] width 440 height 14
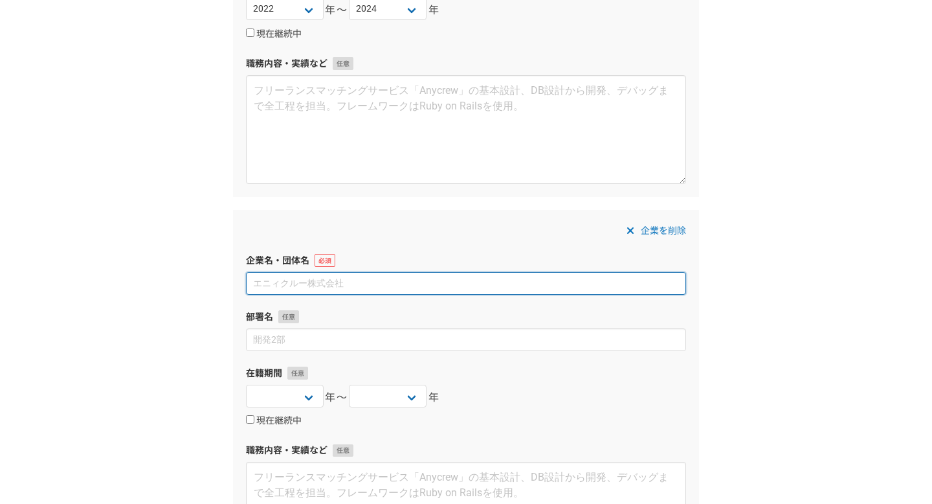
click at [357, 293] on input at bounding box center [466, 283] width 440 height 23
type input "か"
type input "フリーランス"
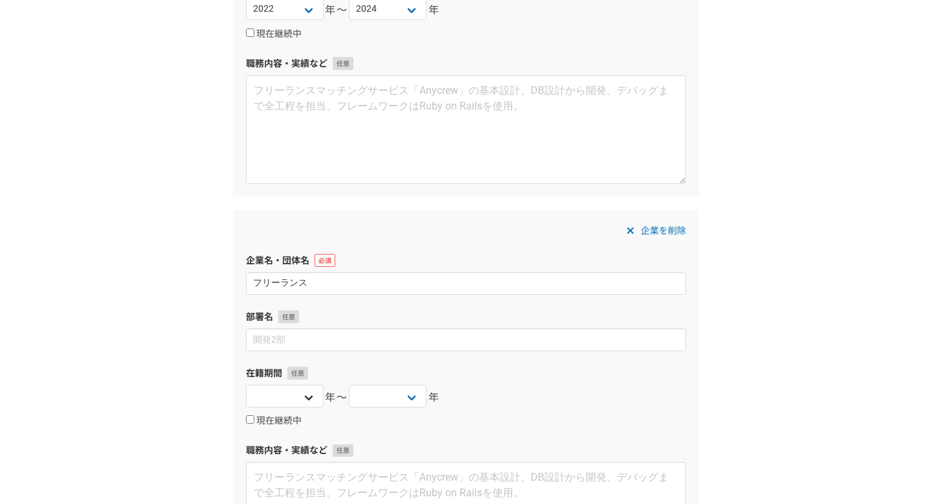
click at [300, 407] on div "[DATE] [DATE] [DATE] [DATE] [DATE] [DATE] [DATE] [DATE] [DATE] [DATE] [DATE] [D…" at bounding box center [285, 397] width 78 height 26
click at [301, 393] on select "[DATE] [DATE] [DATE] [DATE] [DATE] [DATE] [DATE] [DATE] [DATE] [DATE] [DATE] [D…" at bounding box center [285, 395] width 78 height 23
select select "2024"
click at [246, 384] on select "[DATE] [DATE] [DATE] [DATE] [DATE] [DATE] [DATE] [DATE] [DATE] [DATE] [DATE] [D…" at bounding box center [285, 395] width 78 height 23
click at [365, 394] on select "[DATE] [DATE] [DATE] [DATE] [DATE] [DATE] [DATE] [DATE] [DATE] [DATE] [DATE] [D…" at bounding box center [388, 395] width 78 height 23
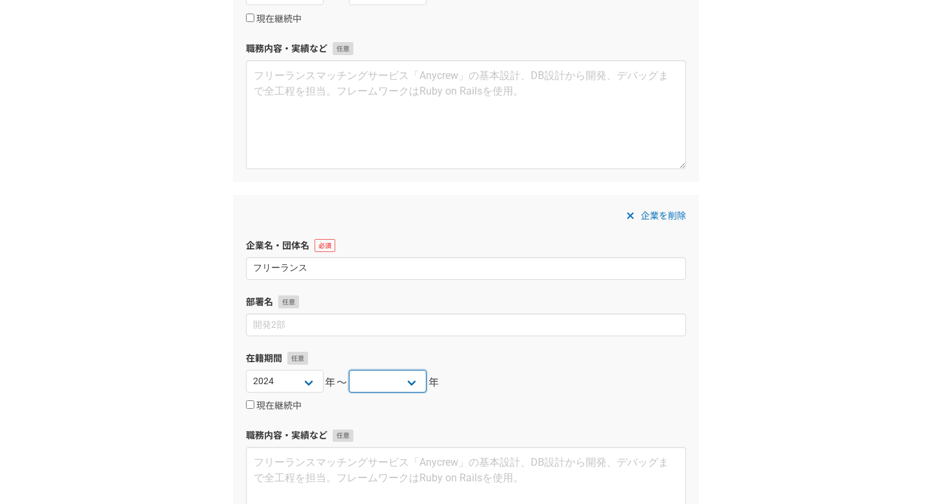
scroll to position [1092, 0]
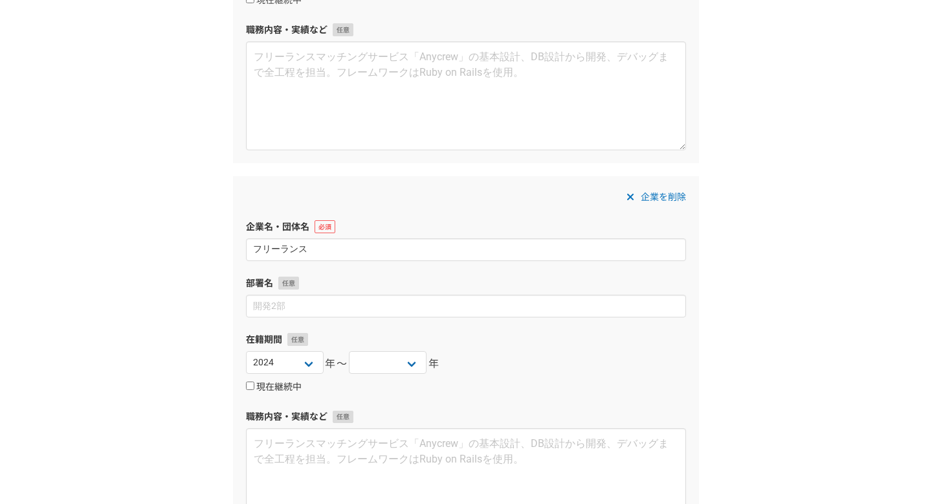
click at [261, 390] on label "現在継続中" at bounding box center [274, 387] width 56 height 12
click at [254, 390] on input "現在継続中" at bounding box center [250, 385] width 8 height 8
checkbox input "true"
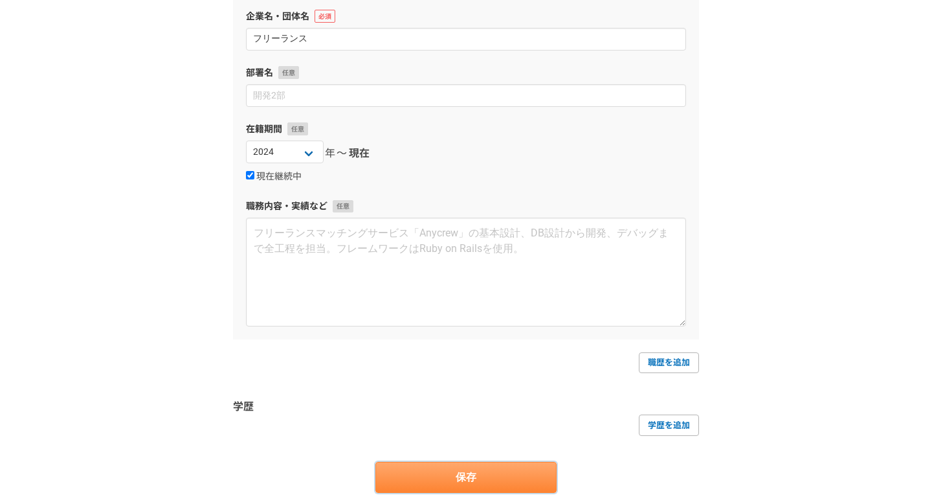
click at [487, 478] on button "保存" at bounding box center [465, 477] width 181 height 31
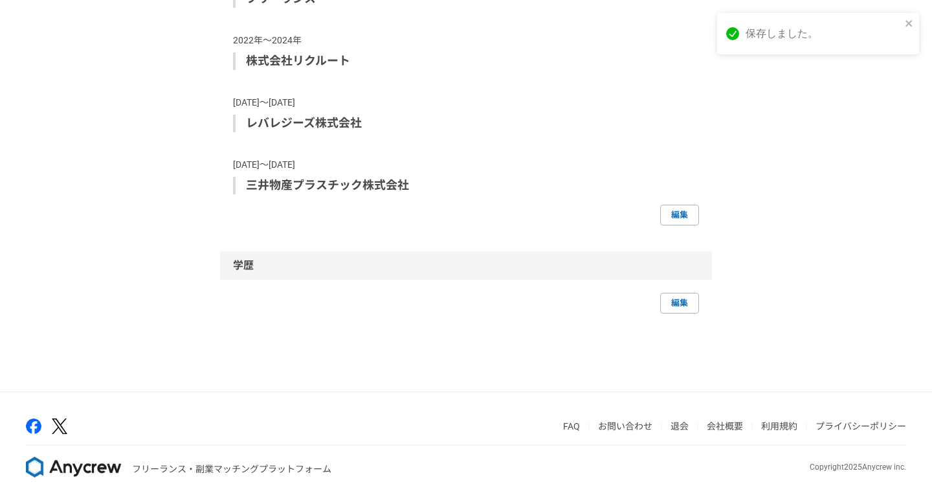
scroll to position [1442, 0]
click at [678, 300] on link "編集" at bounding box center [679, 303] width 39 height 21
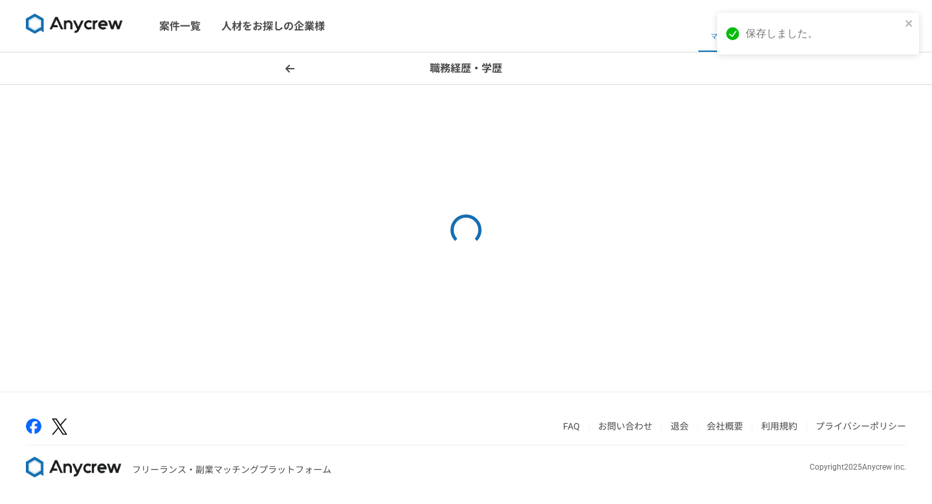
select select "2024"
select select "2022"
select select "2024"
select select "2021"
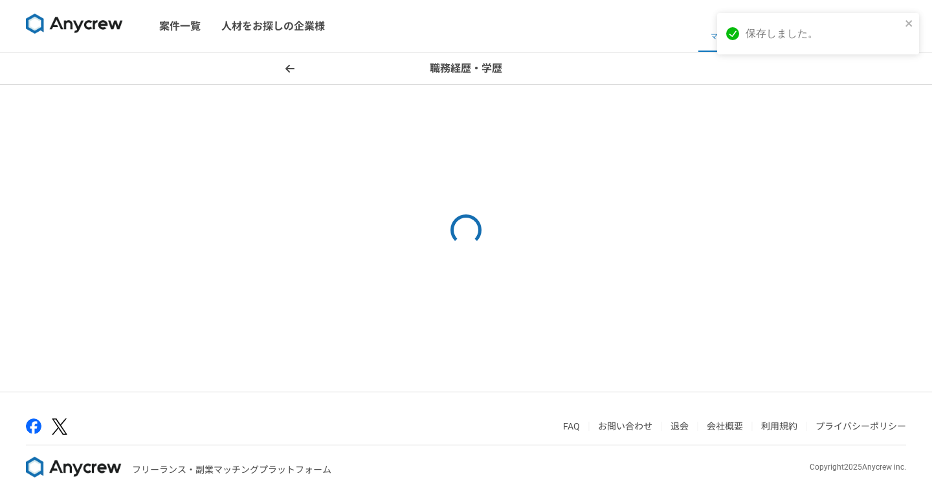
select select "2018"
select select "2021"
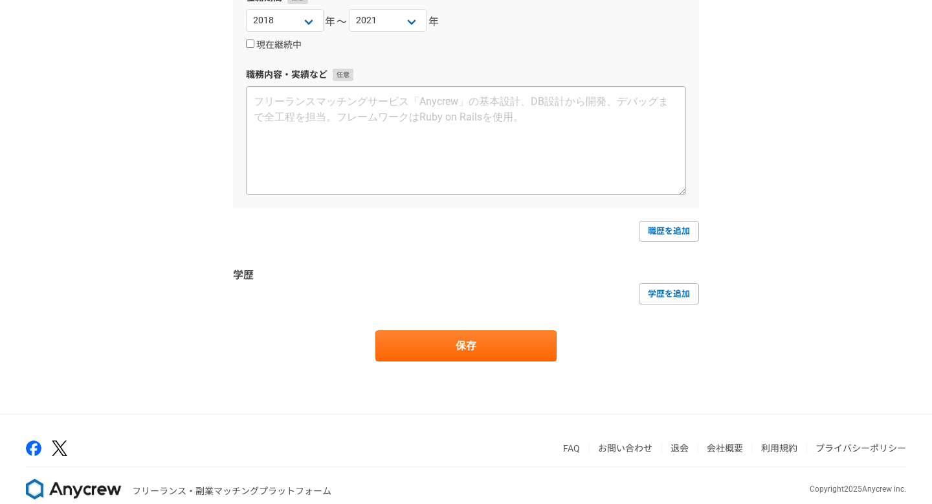
scroll to position [1455, 0]
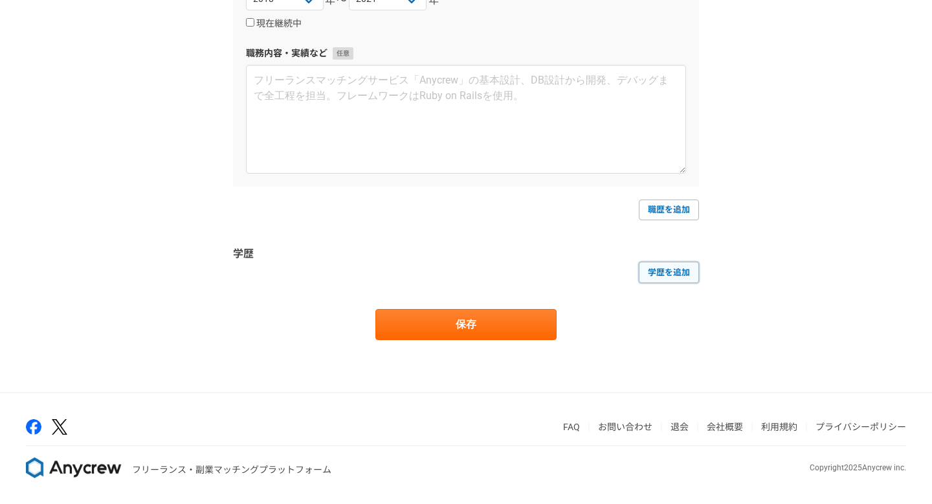
click at [676, 270] on link "学歴を追加" at bounding box center [669, 271] width 60 height 21
select select
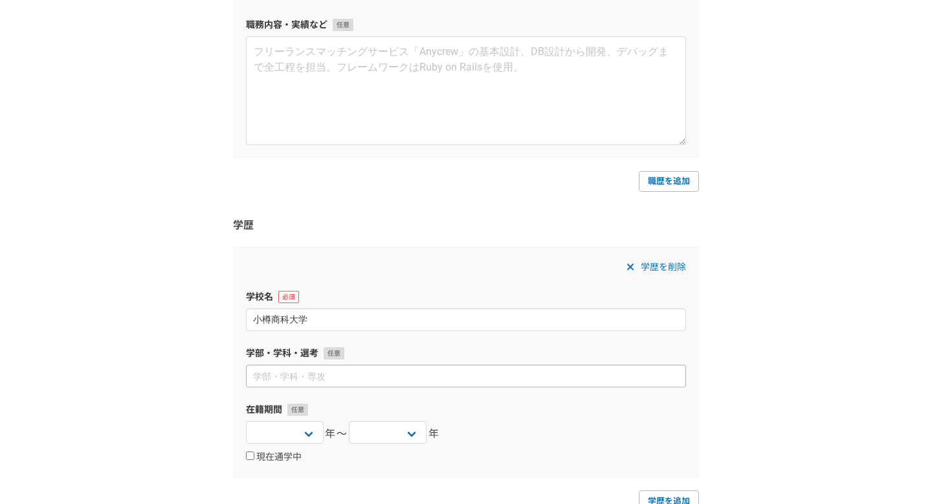
scroll to position [1485, 0]
type input "小樽商科大学"
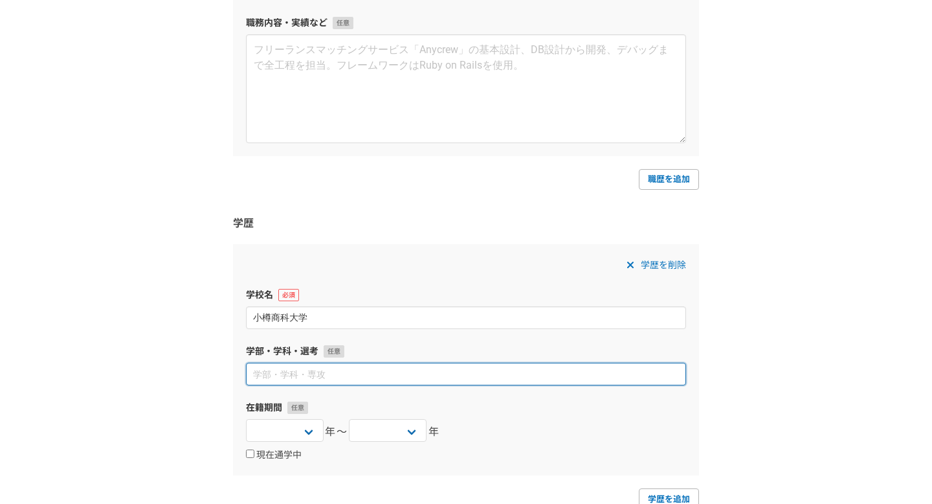
click at [379, 376] on input at bounding box center [466, 373] width 440 height 23
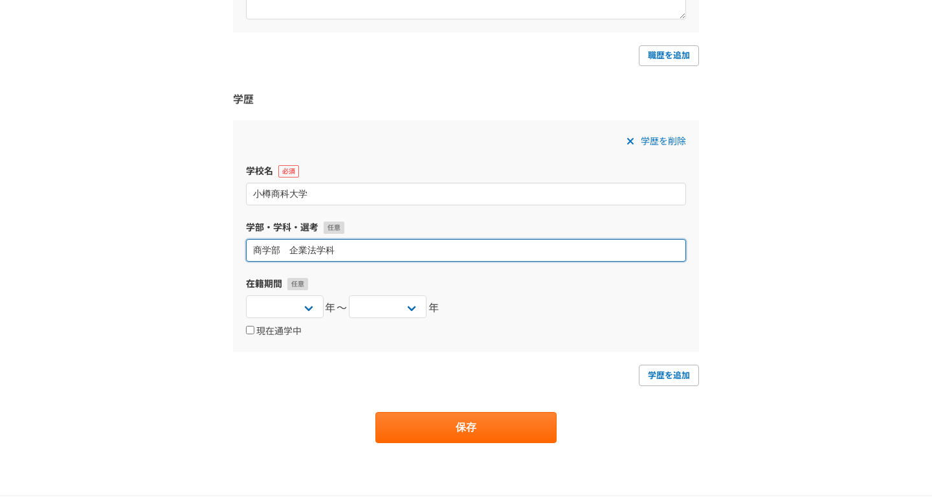
scroll to position [1713, 0]
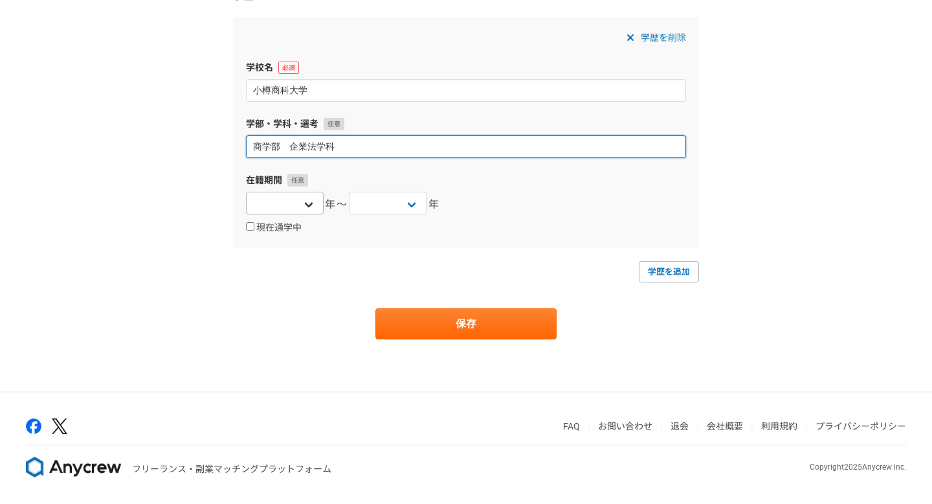
type input "商学部　企業法学科"
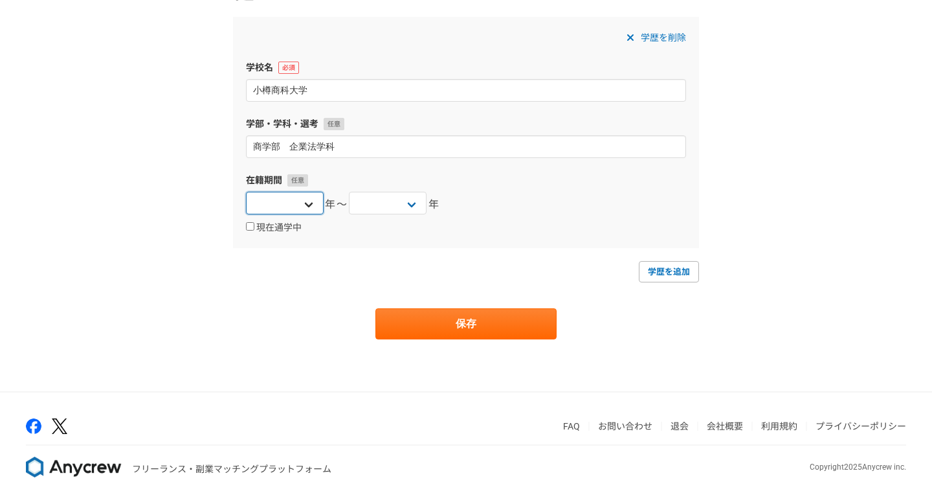
click at [306, 210] on select "[DATE] [DATE] [DATE] [DATE] [DATE] [DATE] [DATE] [DATE] [DATE] [DATE] [DATE] [D…" at bounding box center [285, 203] width 78 height 23
select select "2013"
click at [246, 192] on select "[DATE] [DATE] [DATE] [DATE] [DATE] [DATE] [DATE] [DATE] [DATE] [DATE] [DATE] [D…" at bounding box center [285, 203] width 78 height 23
click at [366, 199] on select "[DATE] [DATE] [DATE] [DATE] [DATE] [DATE] [DATE] [DATE] [DATE] [DATE] [DATE] [D…" at bounding box center [388, 203] width 78 height 23
select select "2018"
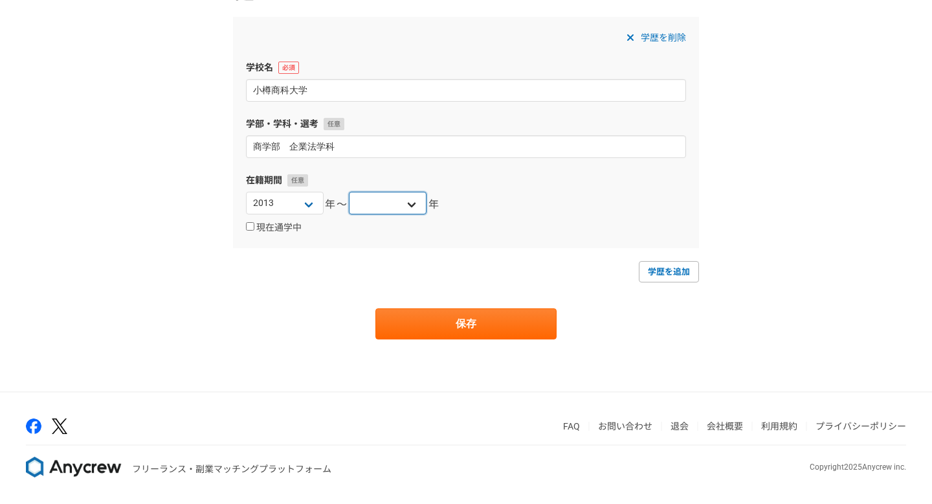
click at [349, 192] on select "[DATE] [DATE] [DATE] [DATE] [DATE] [DATE] [DATE] [DATE] [DATE] [DATE] [DATE] [D…" at bounding box center [388, 203] width 78 height 23
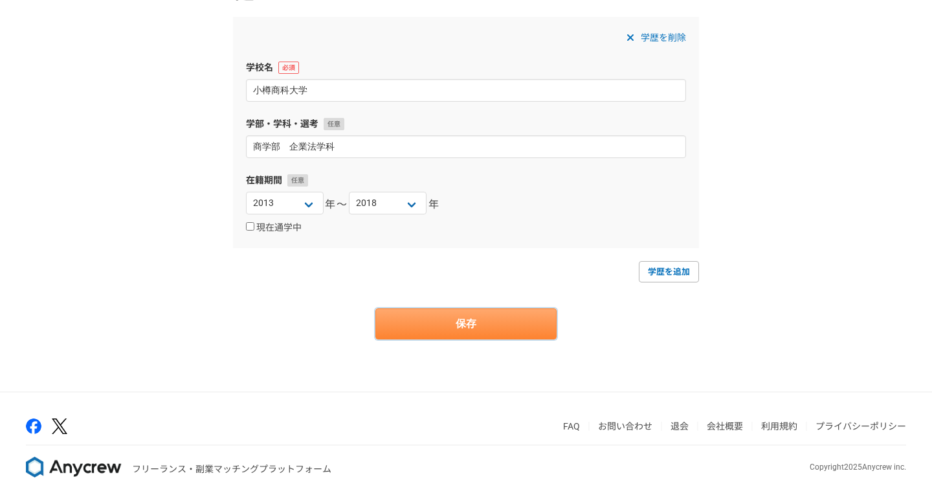
click at [431, 328] on button "保存" at bounding box center [465, 323] width 181 height 31
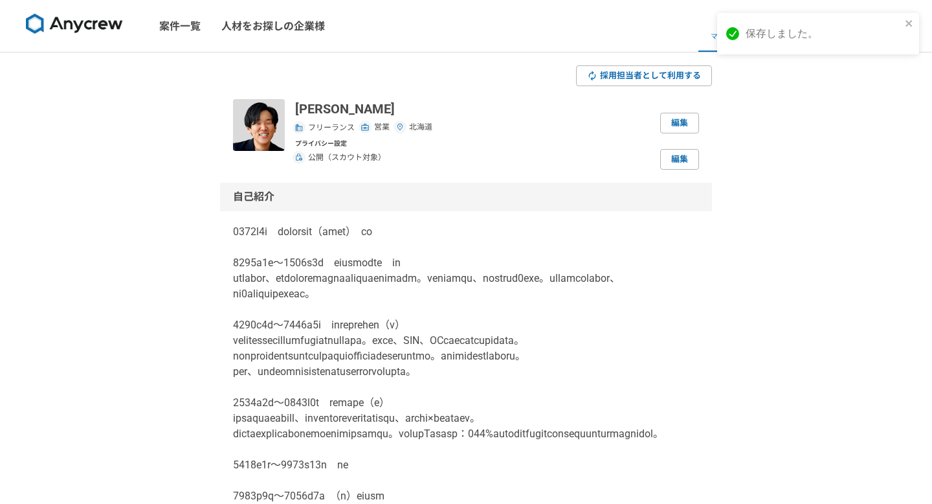
click at [91, 24] on img at bounding box center [74, 24] width 97 height 21
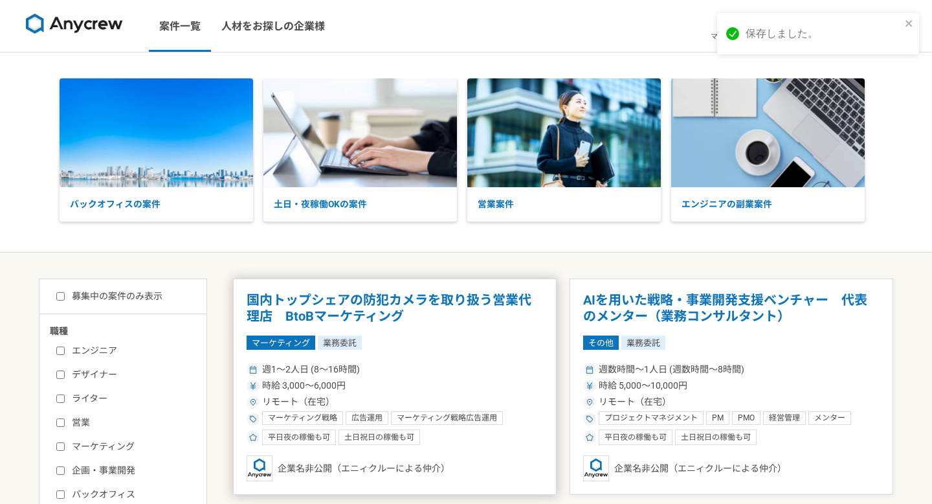
scroll to position [196, 0]
